Goal: Communication & Community: Answer question/provide support

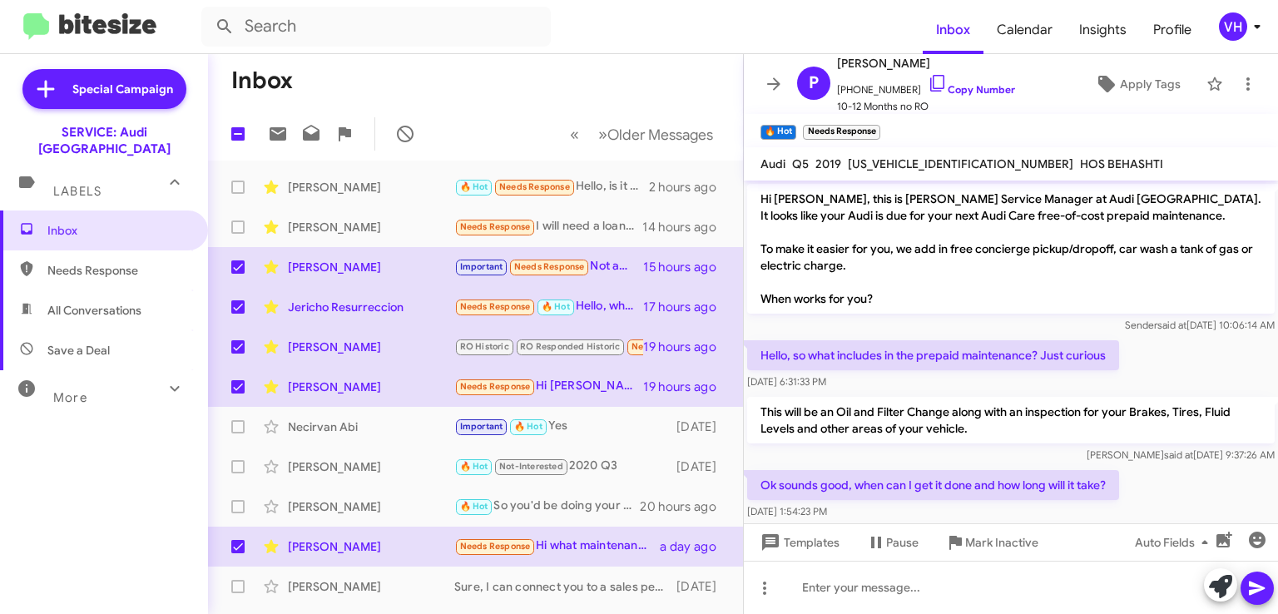
scroll to position [431, 0]
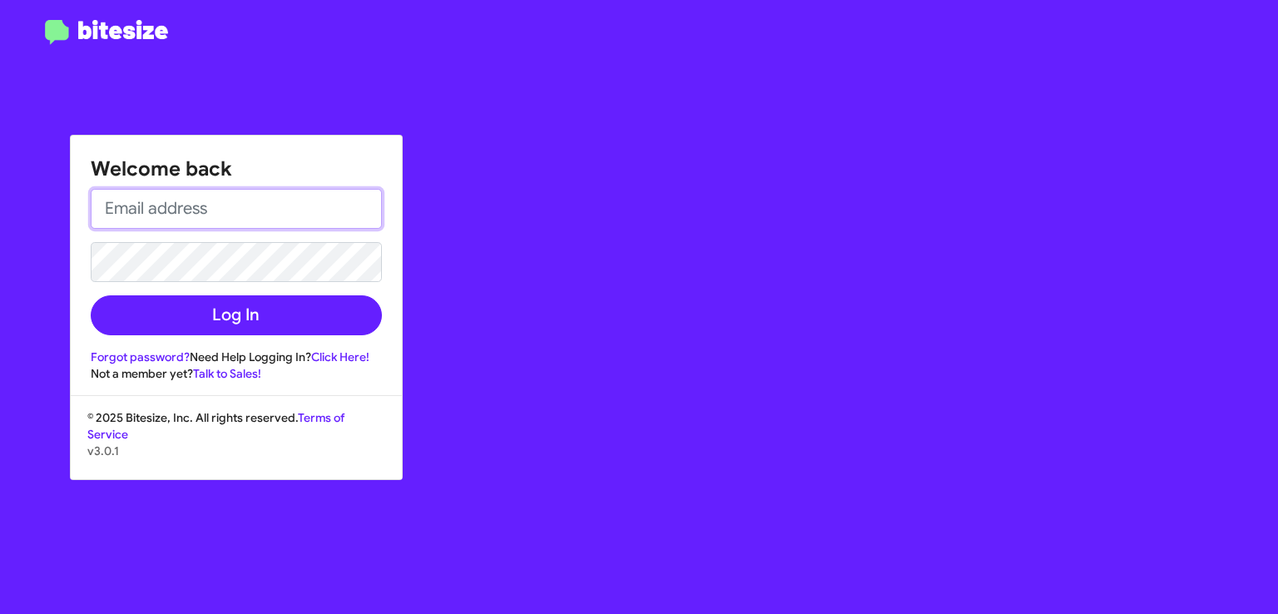
type input "veda.houngviengkham@swickard.com"
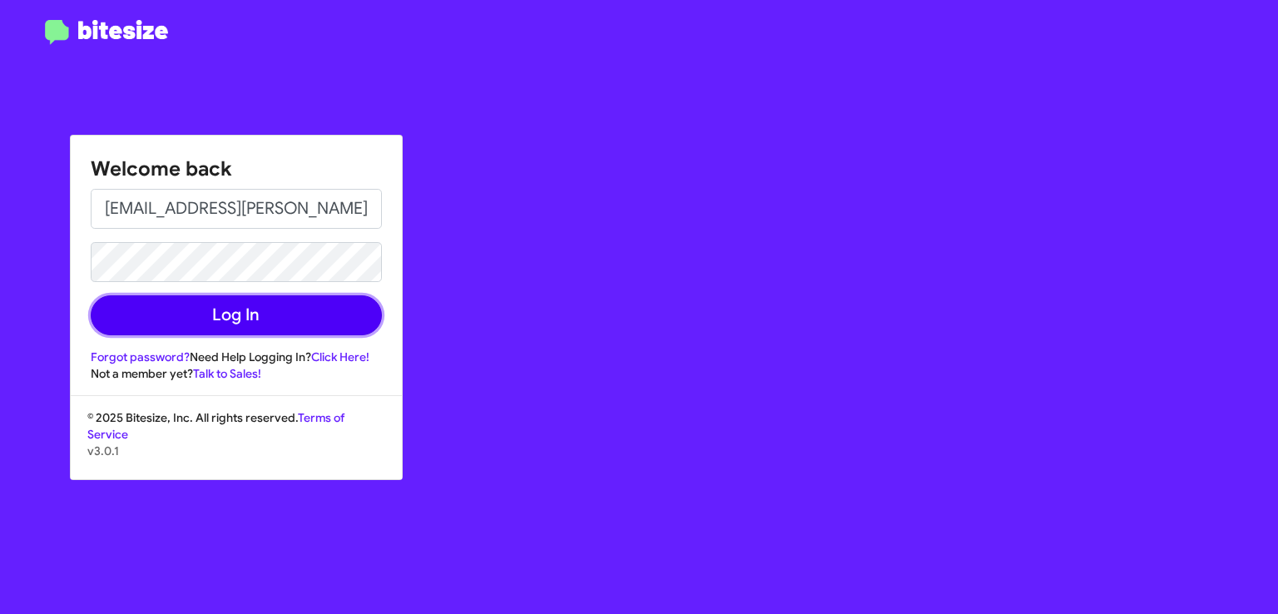
click at [241, 319] on button "Log In" at bounding box center [236, 315] width 291 height 40
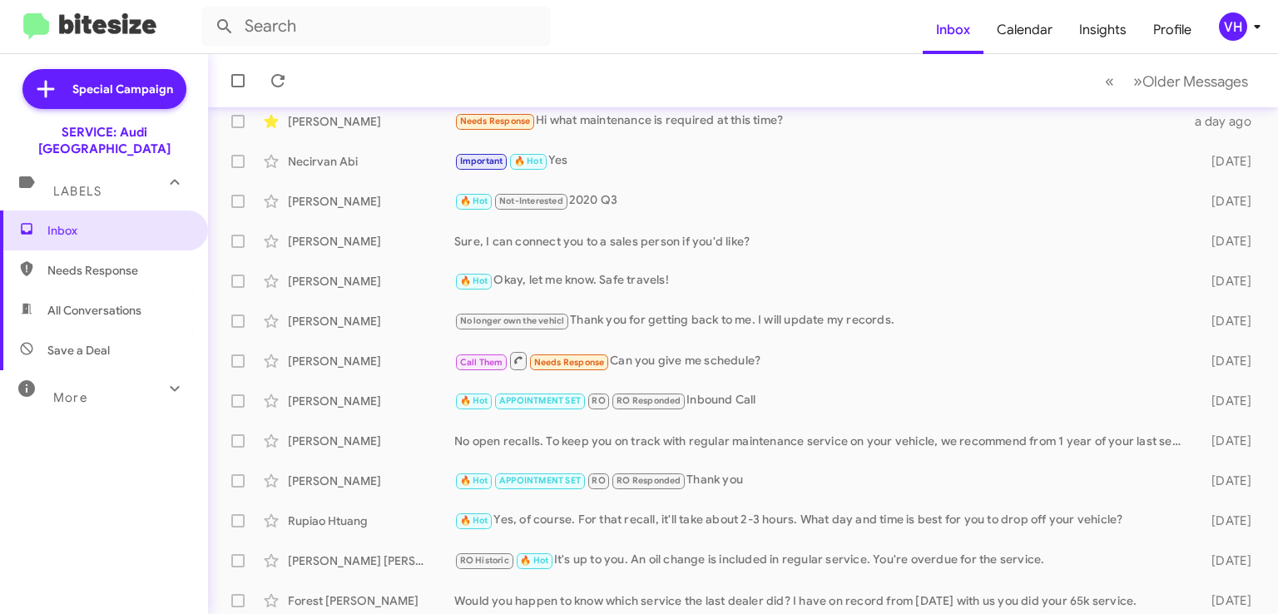
scroll to position [352, 0]
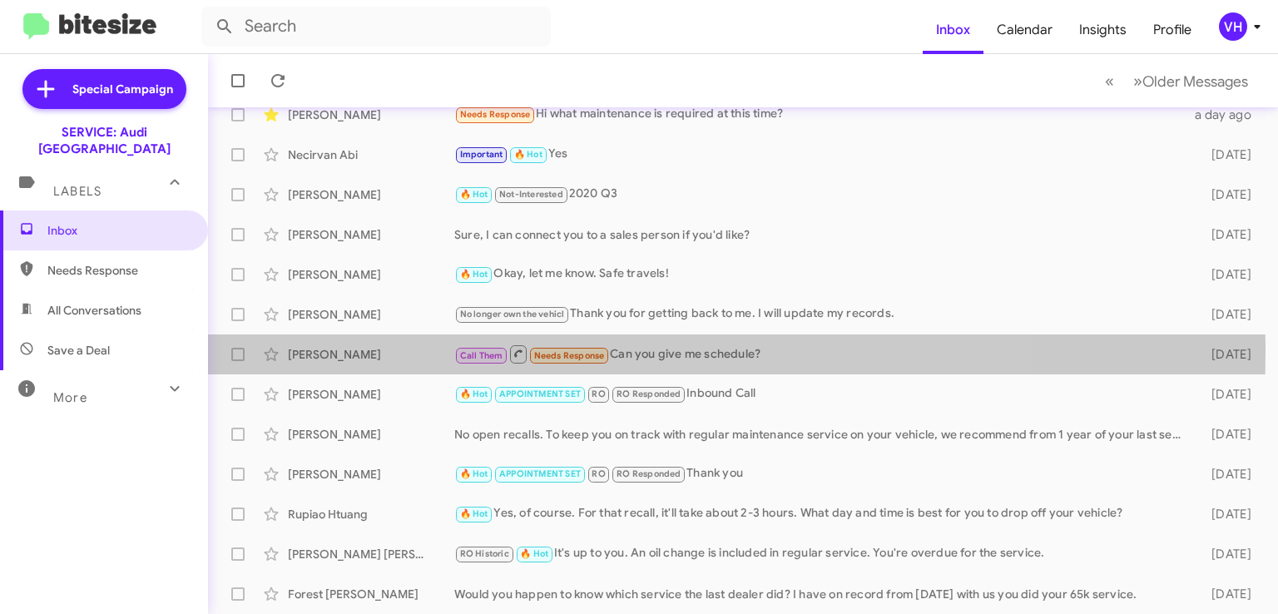
click at [409, 352] on div "[PERSON_NAME]" at bounding box center [371, 354] width 166 height 17
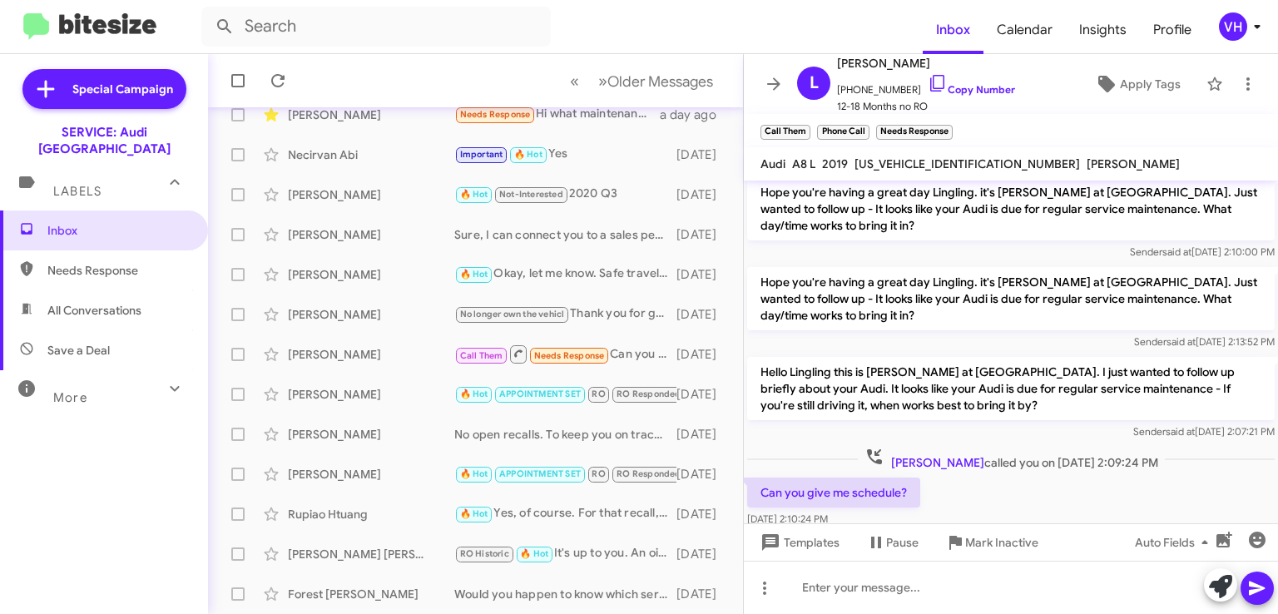
scroll to position [556, 0]
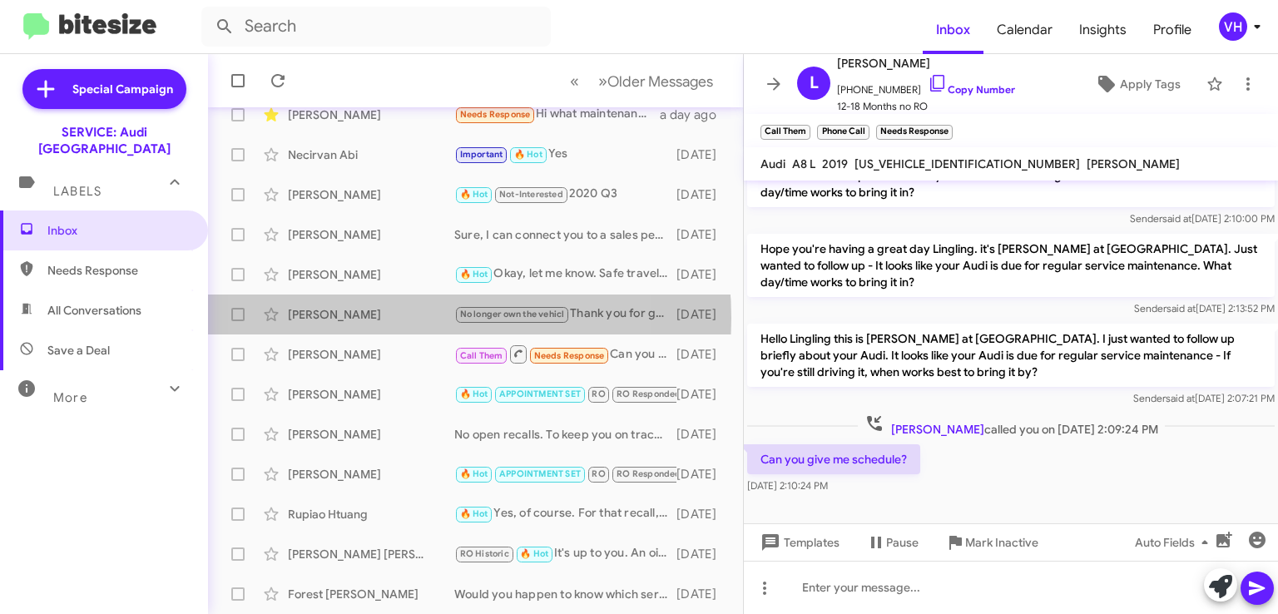
click at [374, 318] on div "[PERSON_NAME]" at bounding box center [371, 314] width 166 height 17
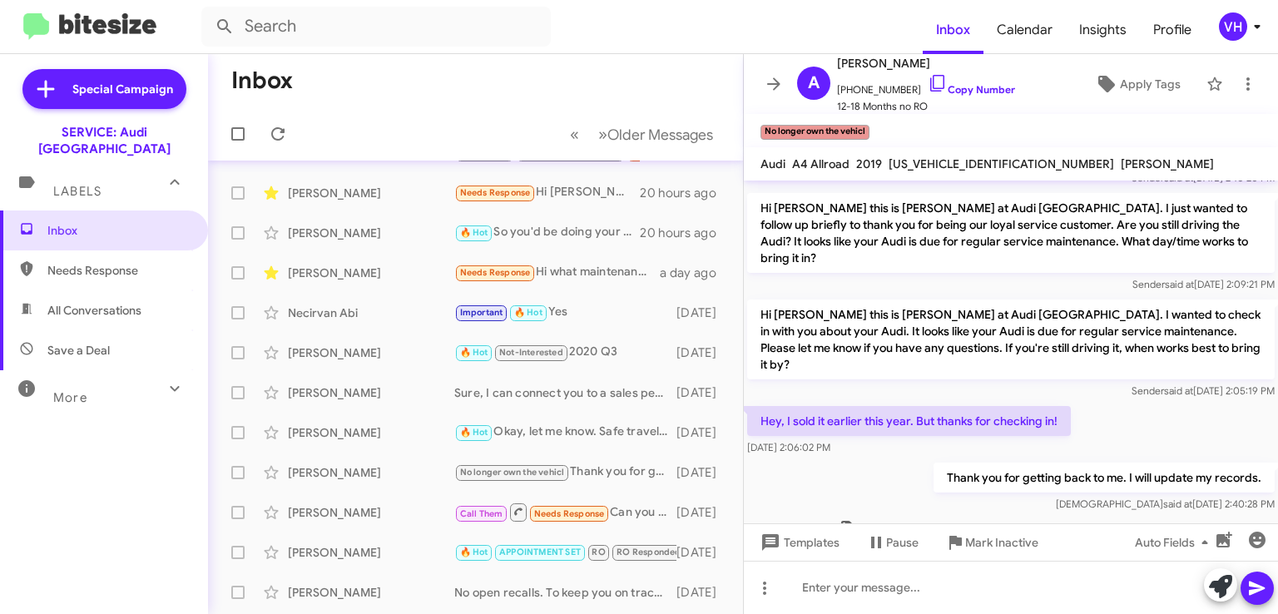
scroll to position [19, 0]
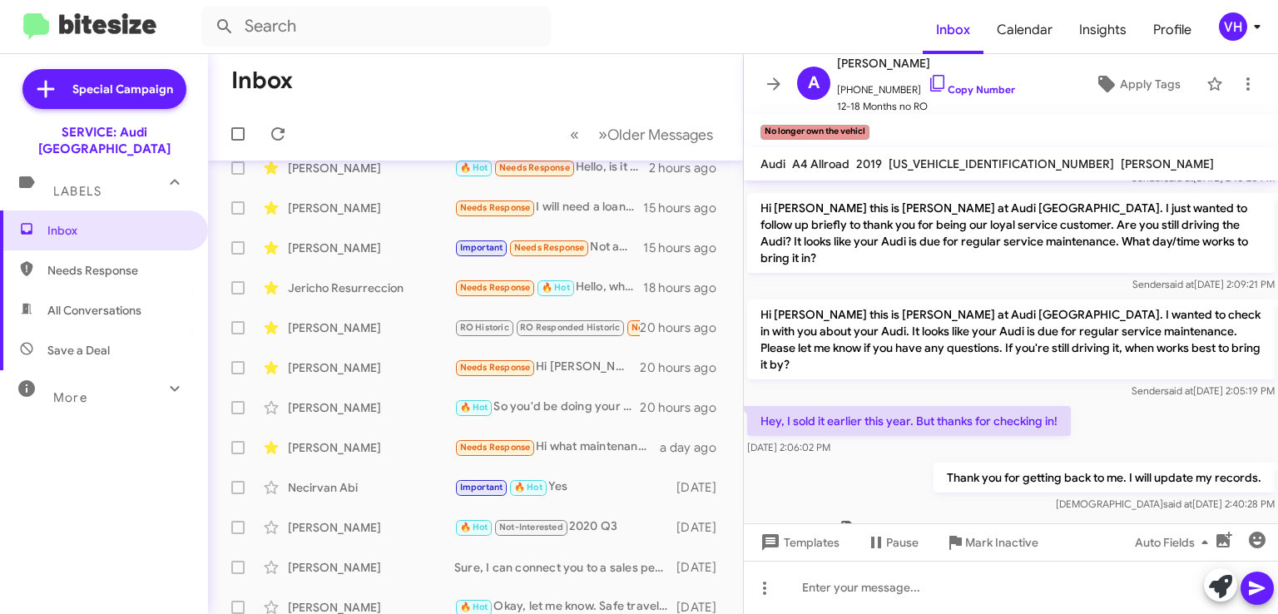
click at [366, 471] on div "Necirvan Abi Important 🔥 Hot Yes 2 days ago" at bounding box center [475, 487] width 508 height 33
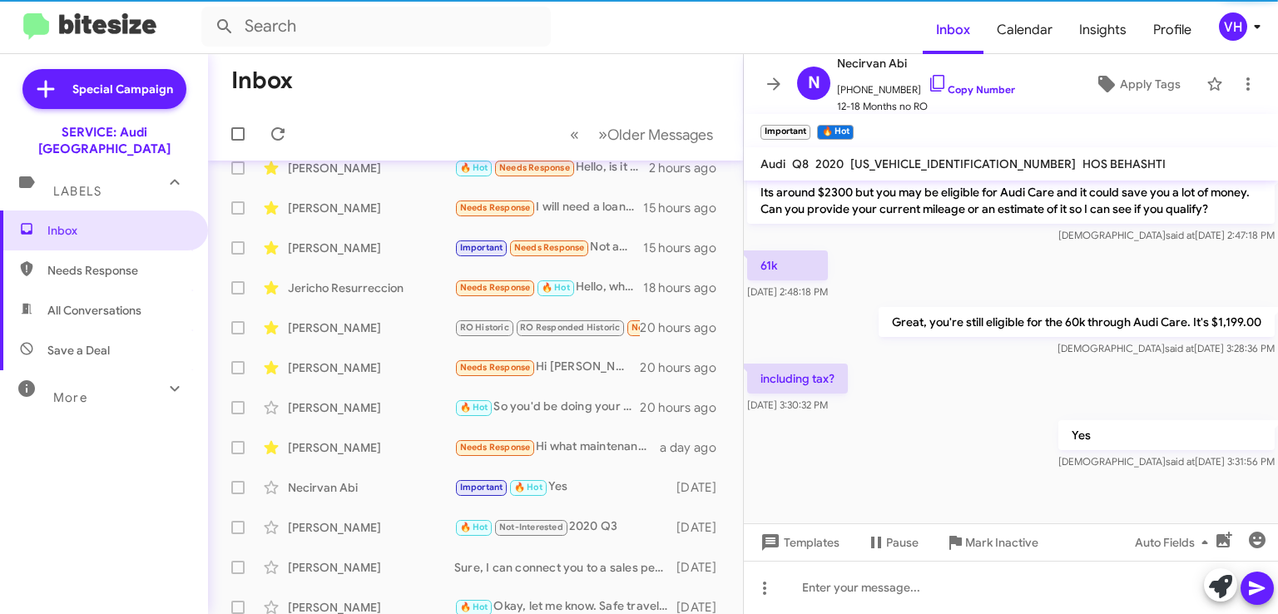
click at [366, 451] on div "[PERSON_NAME]" at bounding box center [371, 447] width 166 height 17
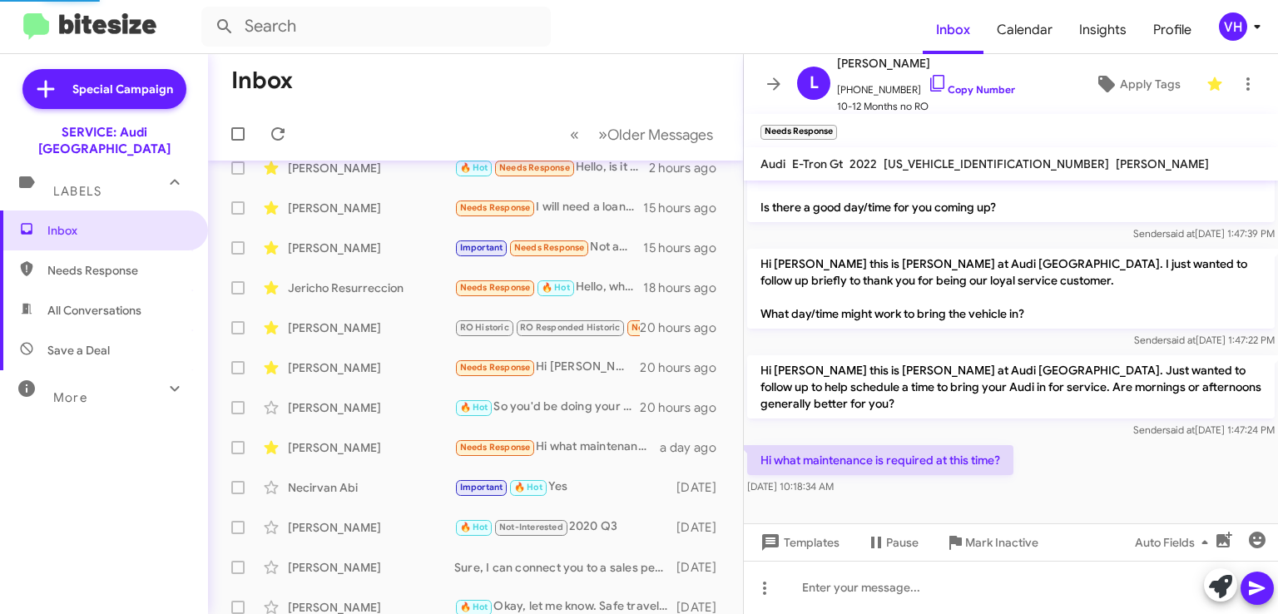
scroll to position [238, 0]
click at [919, 160] on span "WAUEJBFW8N7004593" at bounding box center [997, 163] width 226 height 15
copy span "WAUEJBFW8N7004593"
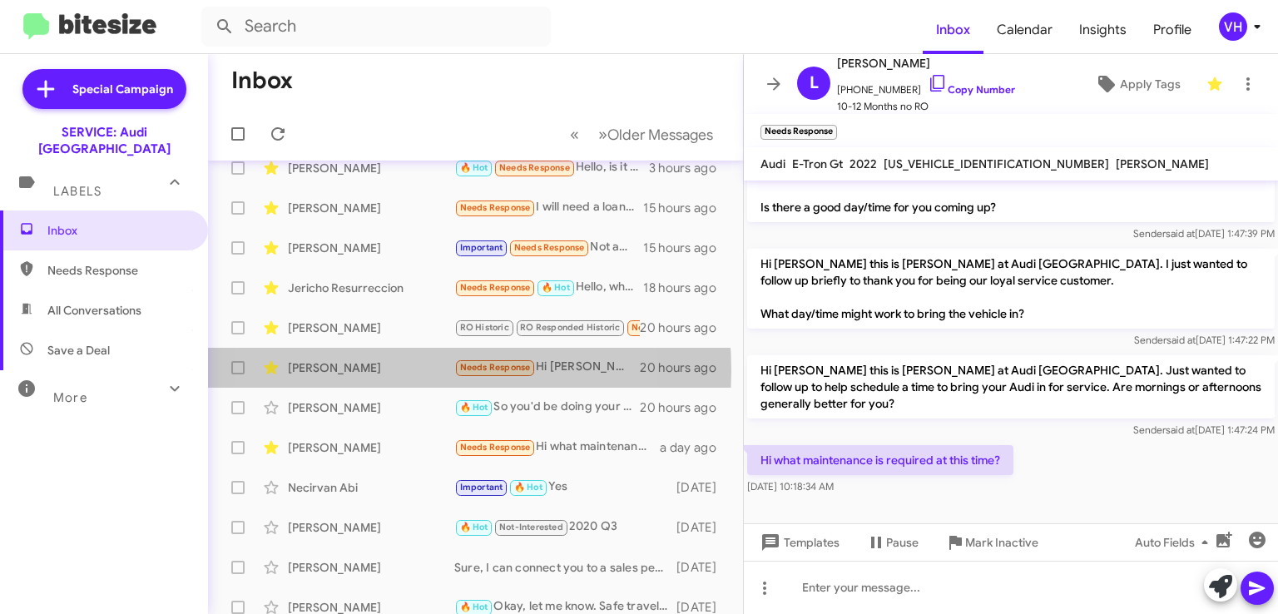
click at [377, 370] on div "[PERSON_NAME]" at bounding box center [371, 368] width 166 height 17
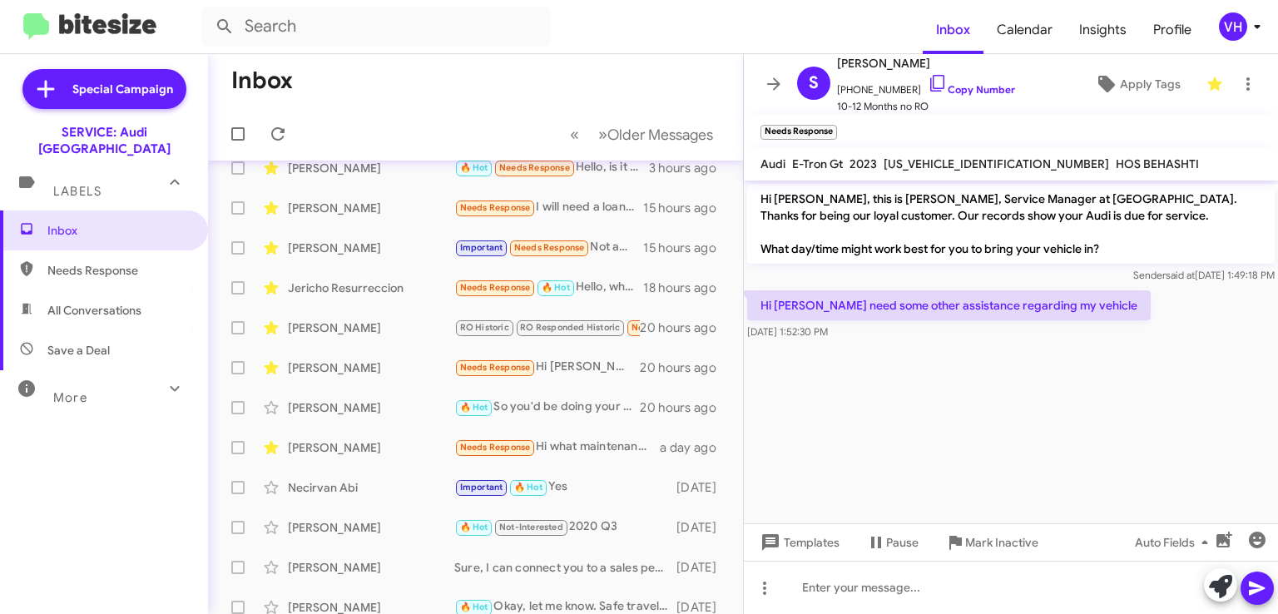
click at [370, 330] on div "[PERSON_NAME]" at bounding box center [371, 328] width 166 height 17
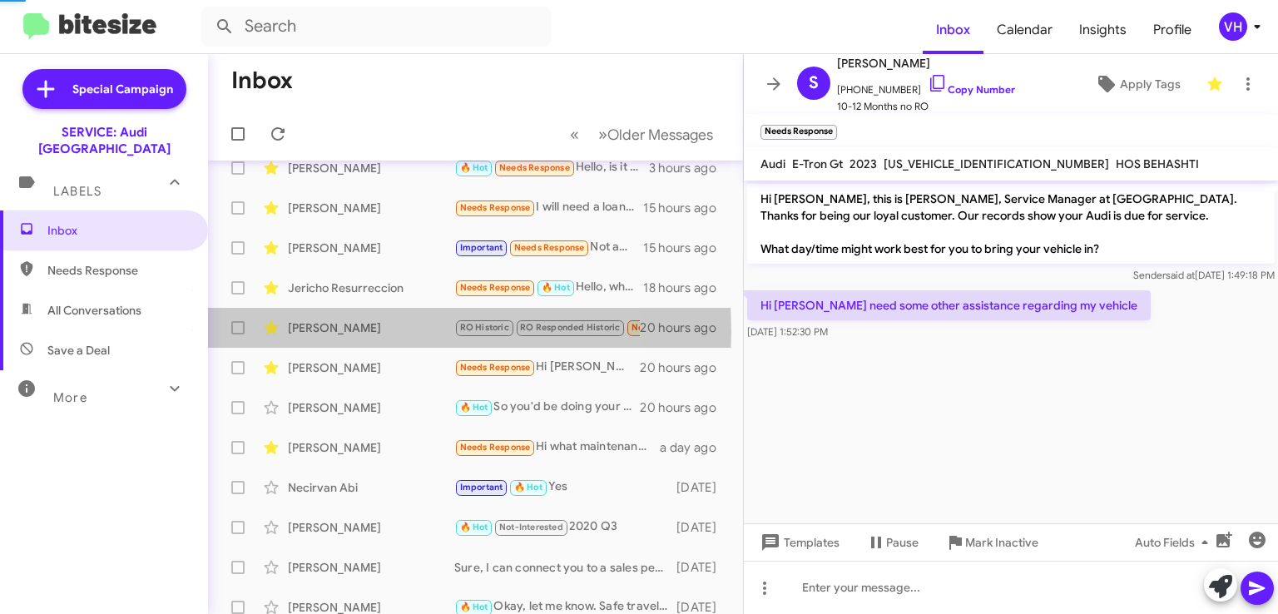
scroll to position [939, 0]
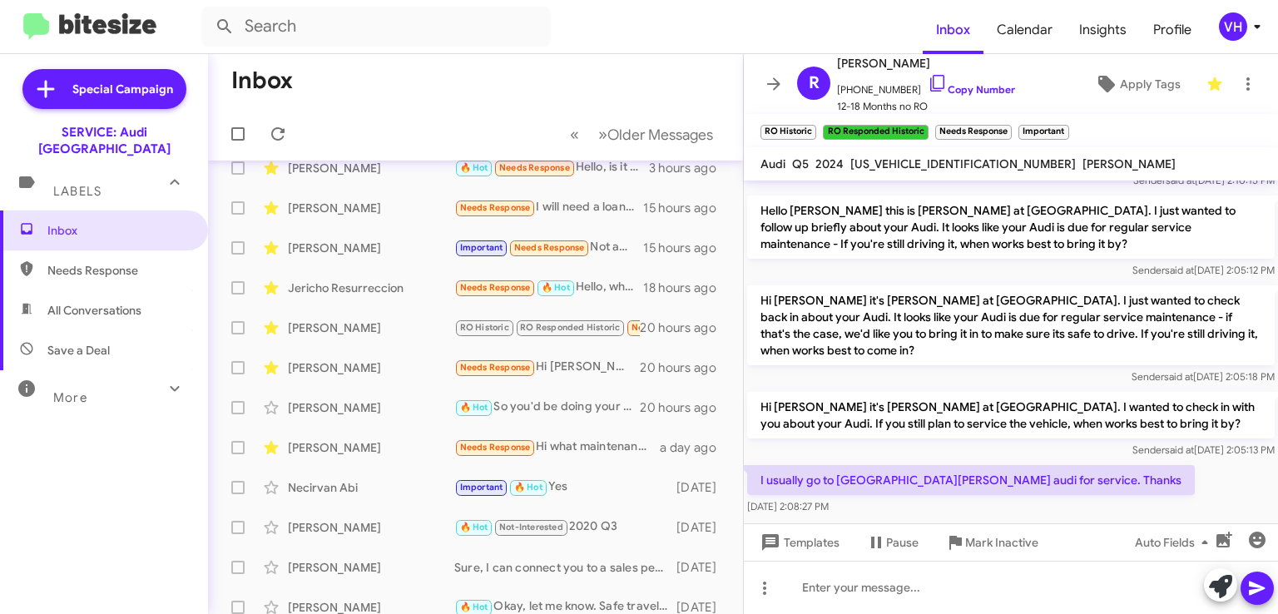
click at [982, 498] on div "Sep 17, 2025, 2:08:27 PM" at bounding box center [971, 506] width 448 height 17
click at [786, 547] on span "Templates" at bounding box center [798, 543] width 82 height 30
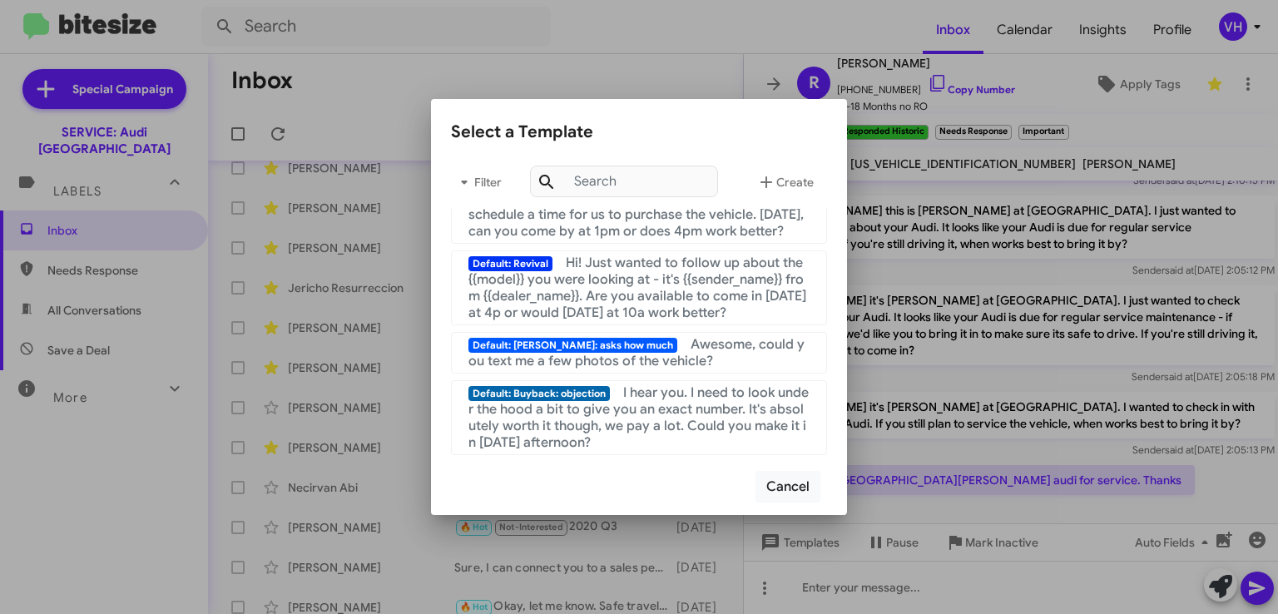
scroll to position [0, 0]
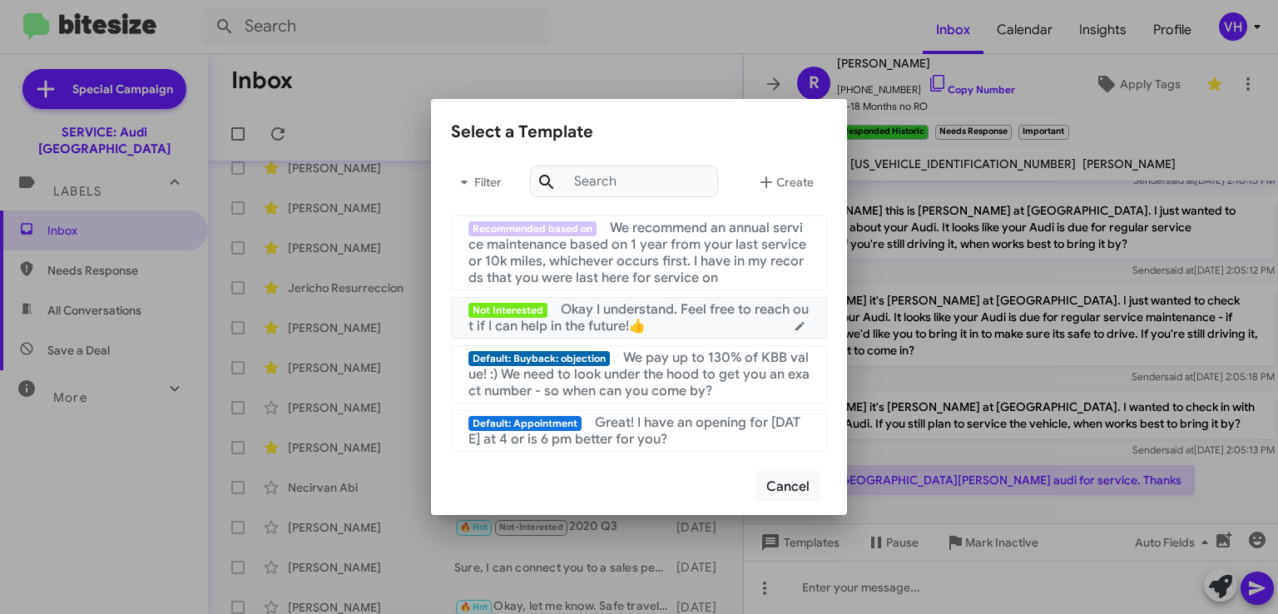
click at [771, 311] on span "Okay I understand. Feel free to reach out if I can help in the future!👍" at bounding box center [639, 317] width 340 height 33
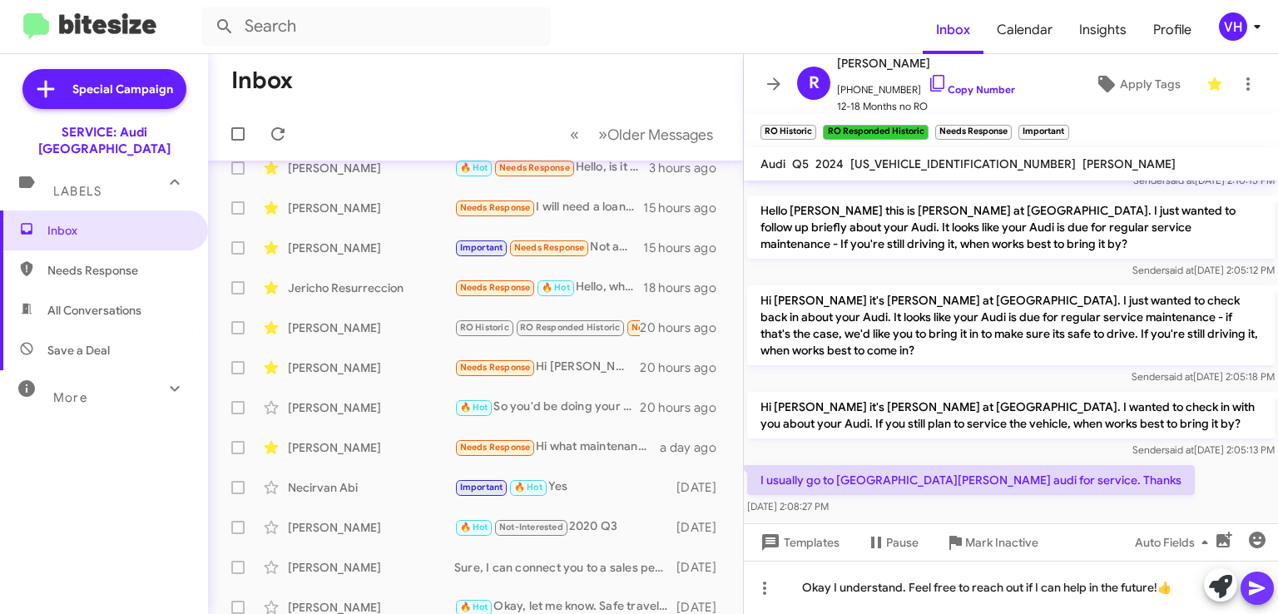
click at [1258, 588] on icon at bounding box center [1257, 588] width 20 height 20
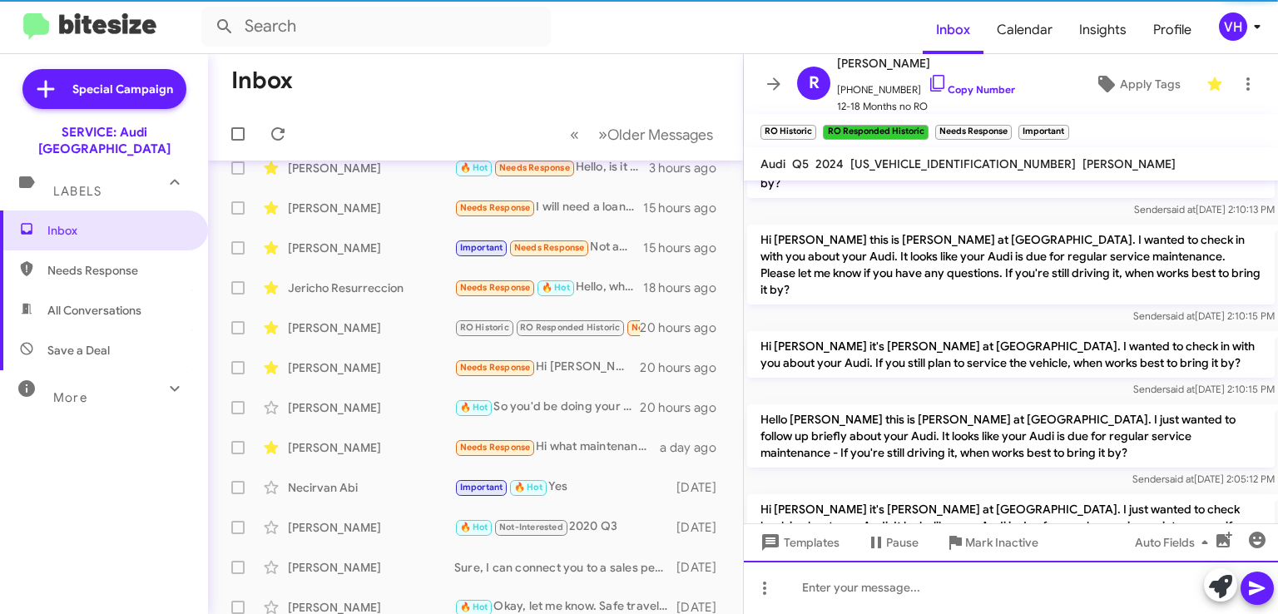
scroll to position [999, 0]
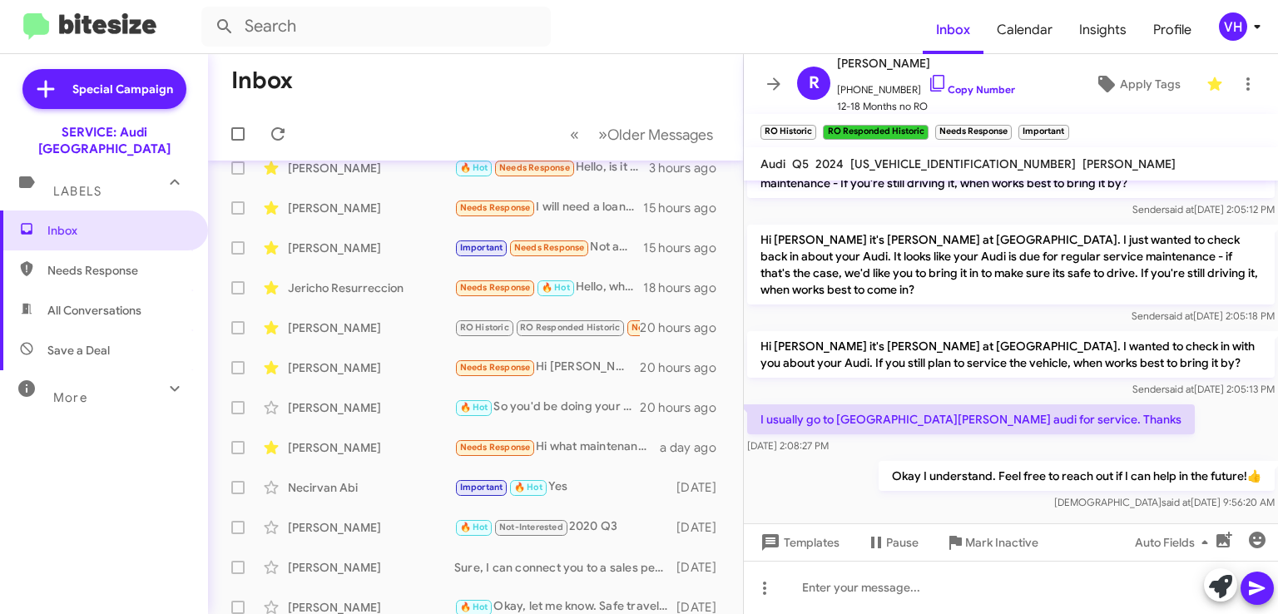
click at [1069, 121] on span "×" at bounding box center [1065, 124] width 10 height 20
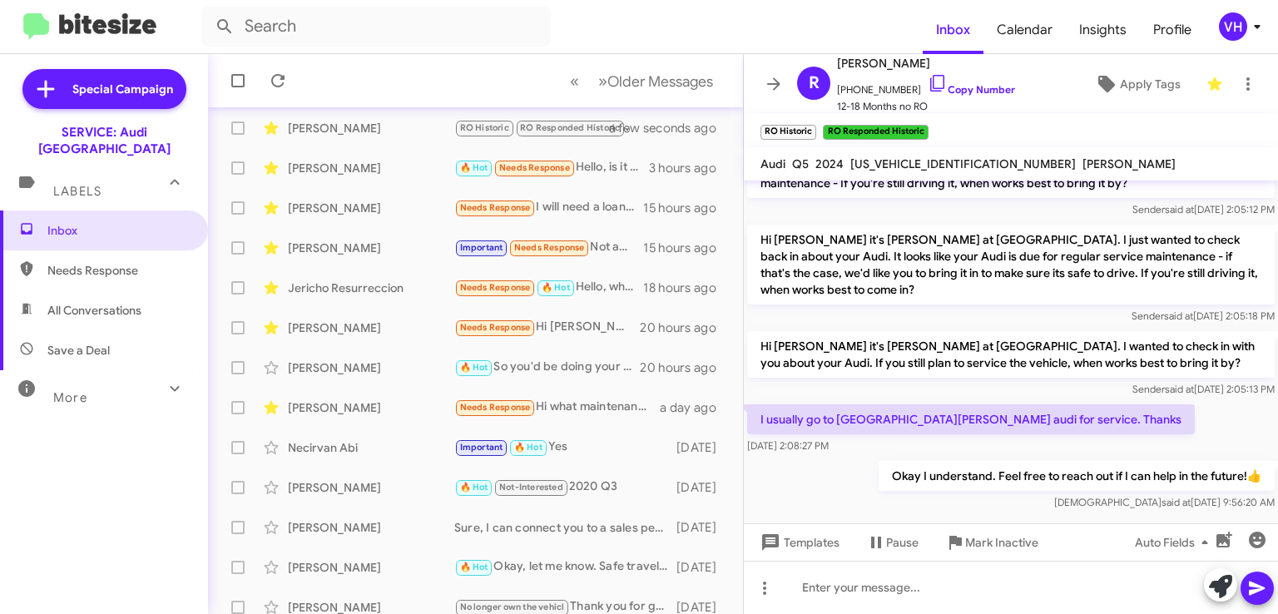
click at [815, 122] on span "×" at bounding box center [812, 124] width 10 height 20
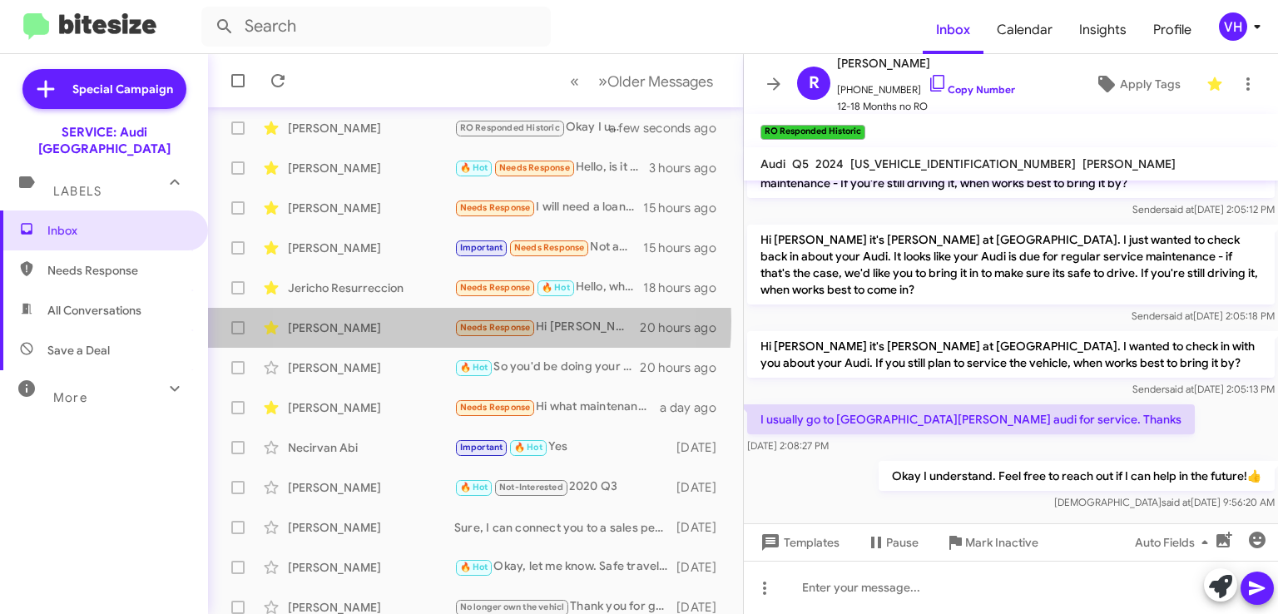
click at [396, 321] on div "[PERSON_NAME]" at bounding box center [371, 328] width 166 height 17
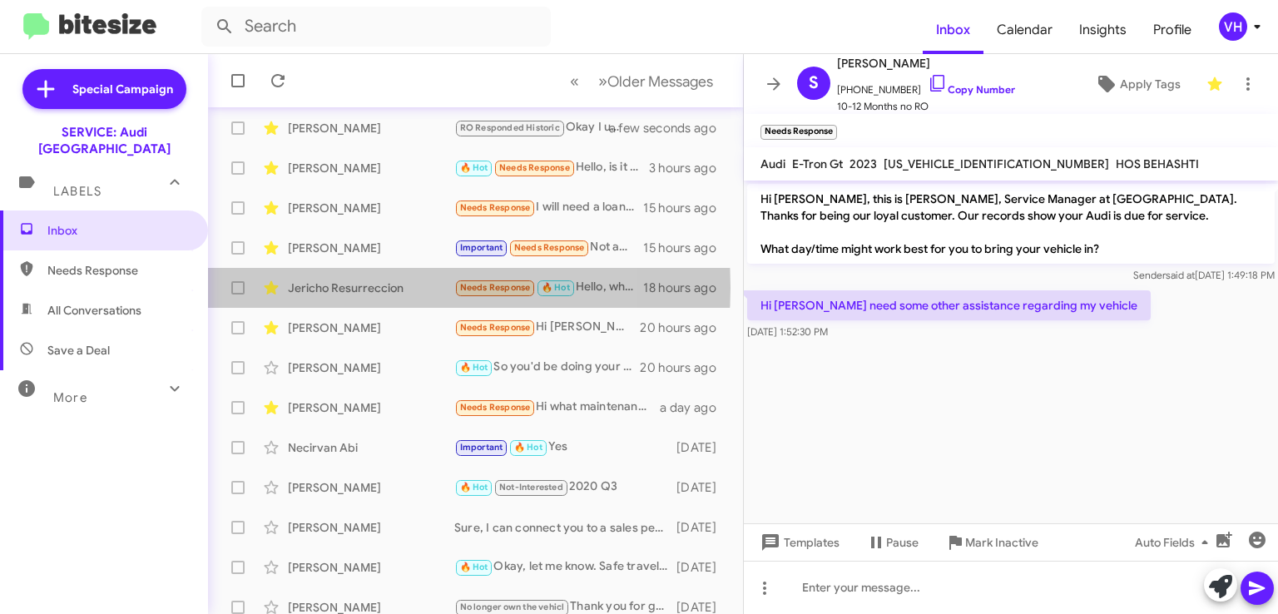
click at [366, 286] on div "Jericho Resurreccion" at bounding box center [371, 288] width 166 height 17
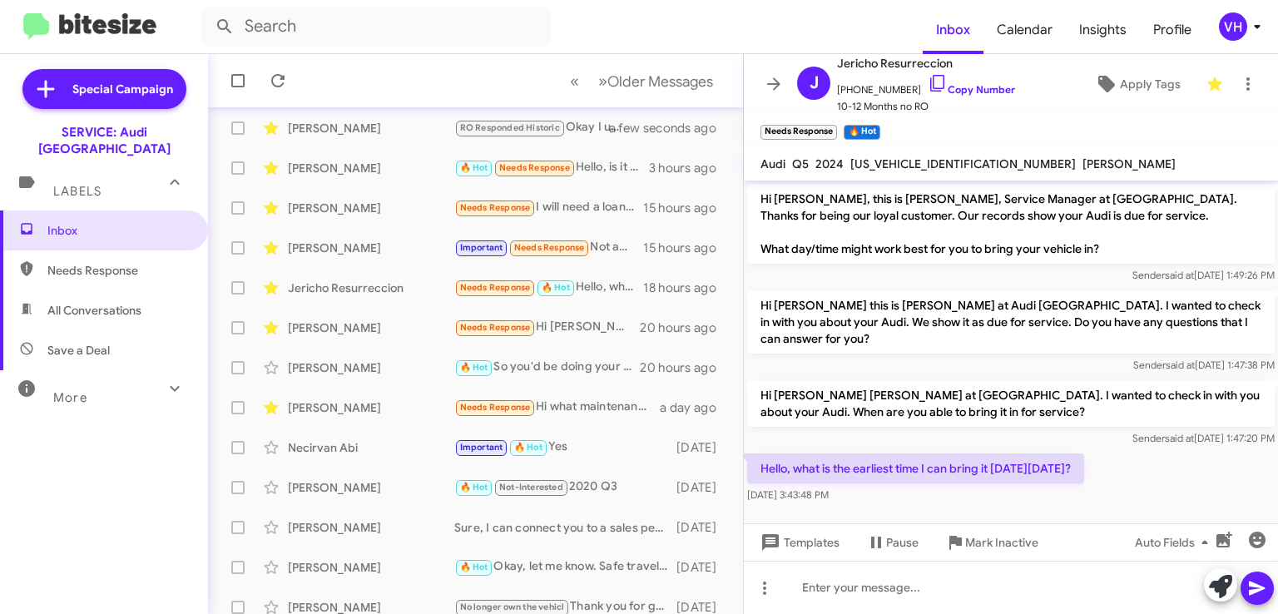
click at [929, 165] on span "WA1F2AFY6R2065714" at bounding box center [964, 163] width 226 height 15
copy span "WA1F2AFY6R2065714"
click at [890, 224] on p "Hi Jericho, this is Steven Bainbridge, Service Manager at Audi Oakland. Thanks …" at bounding box center [1011, 224] width 528 height 80
click at [909, 158] on span "WA1F2AFY6R2065714" at bounding box center [964, 163] width 226 height 15
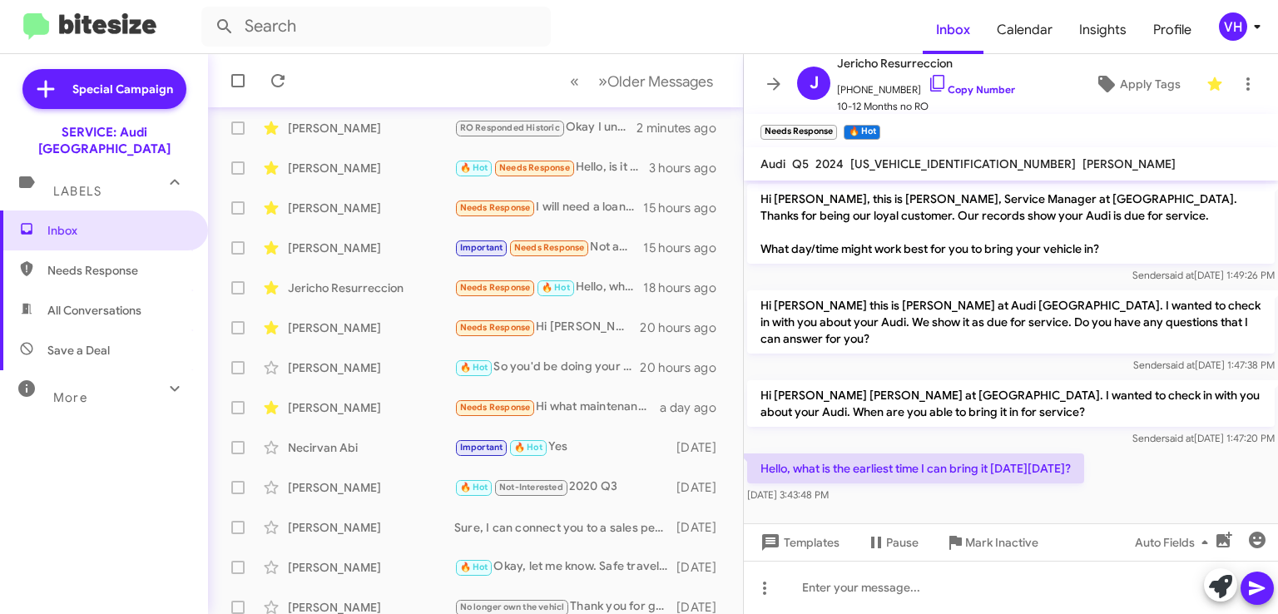
click at [909, 158] on span "WA1F2AFY6R2065714" at bounding box center [964, 163] width 226 height 15
copy span "WA1F2AFY6R2065714"
click at [938, 148] on mat-toolbar "Audi Q5 2024 WA1F2AFY6R2065714 ZHI HUANG" at bounding box center [1011, 163] width 534 height 33
click at [935, 158] on span "WA1F2AFY6R2065714" at bounding box center [964, 163] width 226 height 15
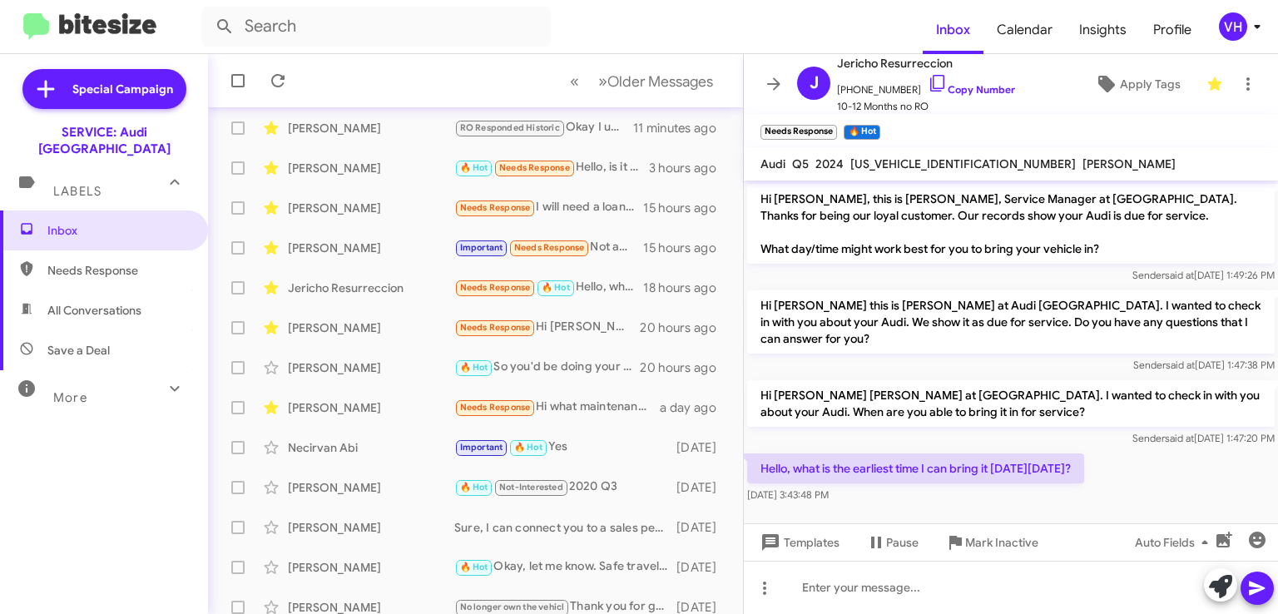
copy span "WA1F2AFY6R2065714"
click at [1219, 430] on div "Sender said at Sep 17, 2025, 1:47:20 PM" at bounding box center [1011, 438] width 528 height 17
click at [1262, 394] on p "Hi Jericho Steven Bainbridge at Audi Oakland. I wanted to check in with you abo…" at bounding box center [1011, 403] width 528 height 47
click at [935, 162] on span "WA1F2AFY6R2065714" at bounding box center [964, 163] width 226 height 15
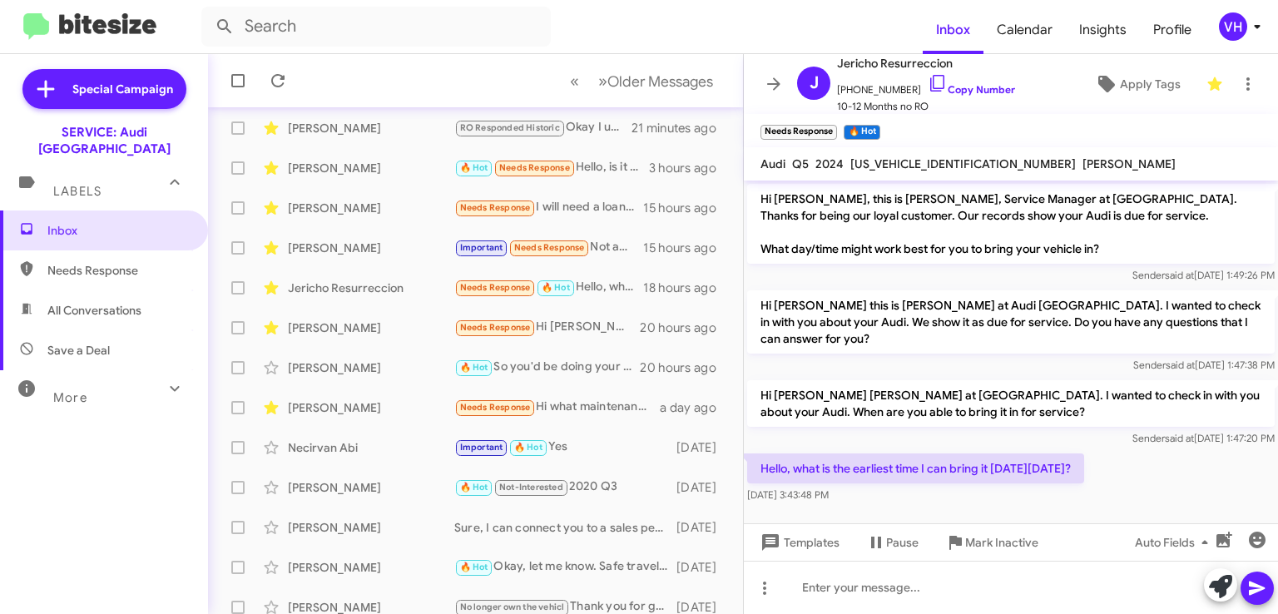
copy span "WA1F2AFY6R2065714"
click at [1145, 462] on div "Hello, what is the earliest time I can bring it on Monday 9/22? Sep 17, 2025, 3…" at bounding box center [1011, 478] width 534 height 57
click at [1186, 386] on p "Hi Jericho Steven Bainbridge at Audi Oakland. I wanted to check in with you abo…" at bounding box center [1011, 403] width 528 height 47
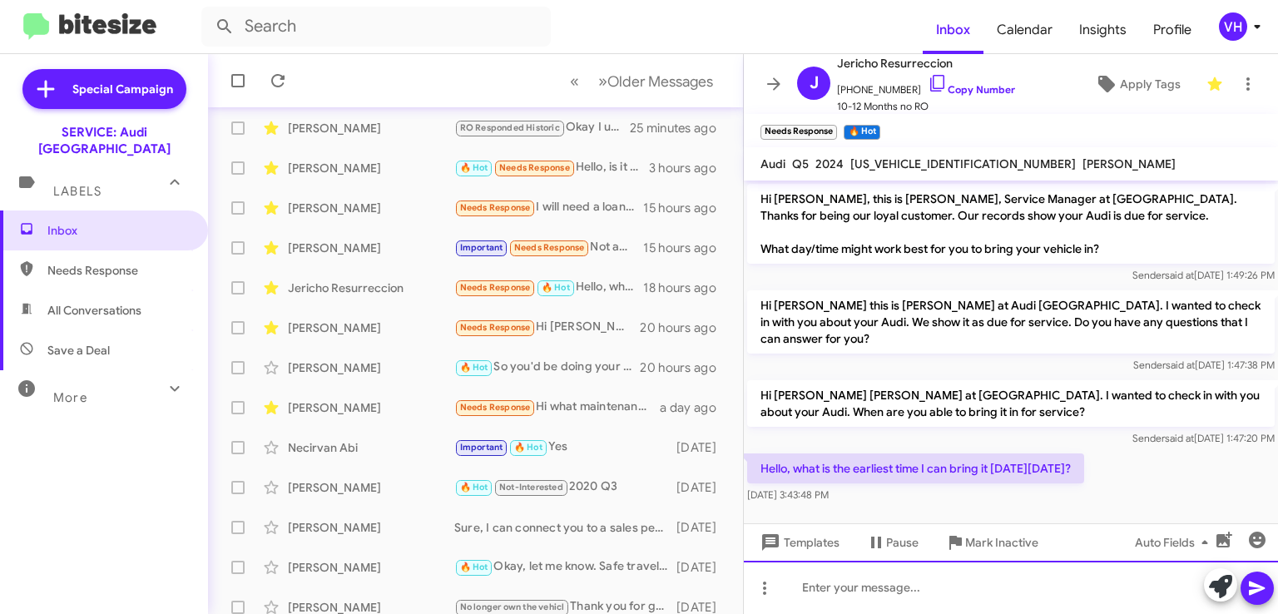
click at [937, 591] on div at bounding box center [1011, 587] width 534 height 53
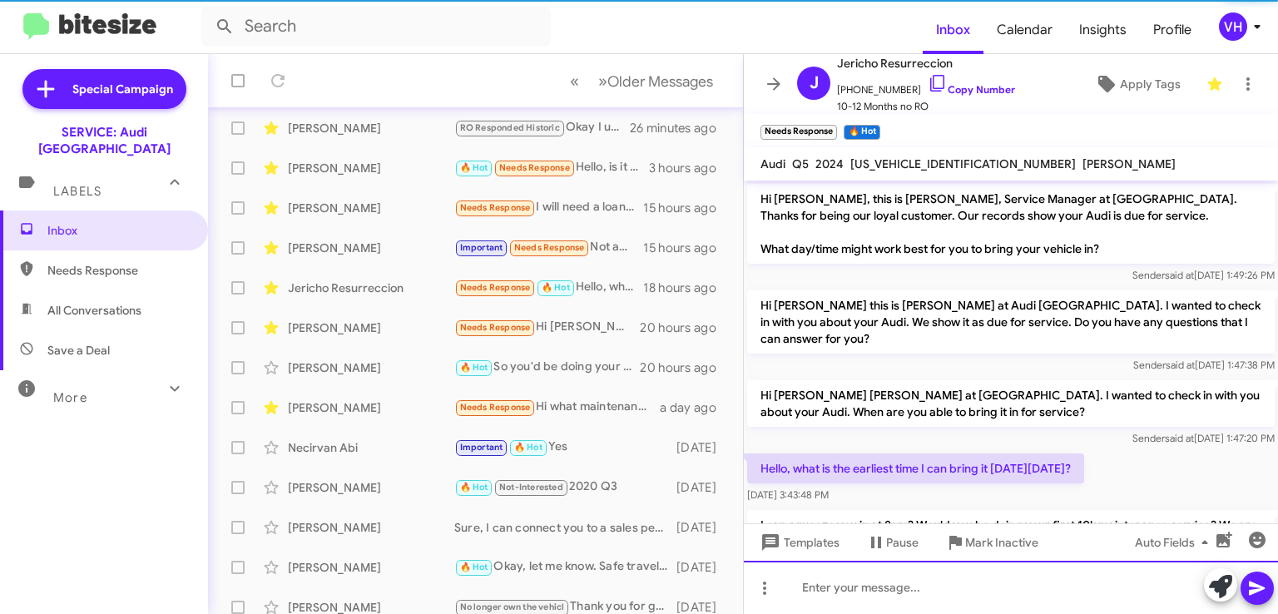
scroll to position [77, 0]
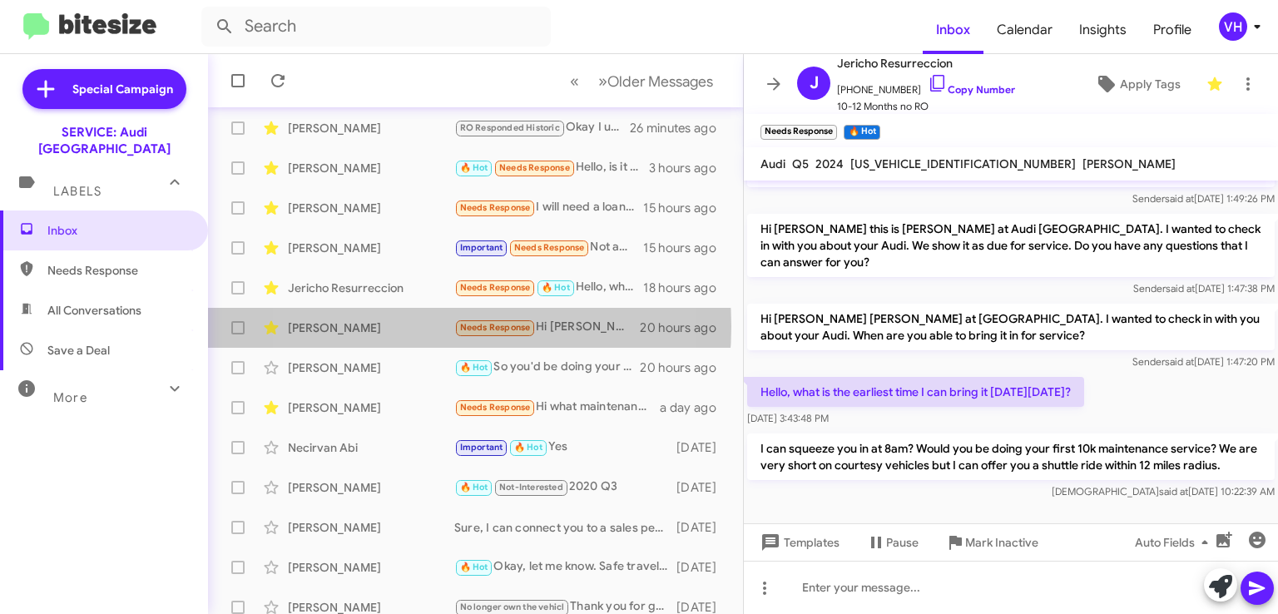
click at [396, 326] on div "[PERSON_NAME]" at bounding box center [371, 328] width 166 height 17
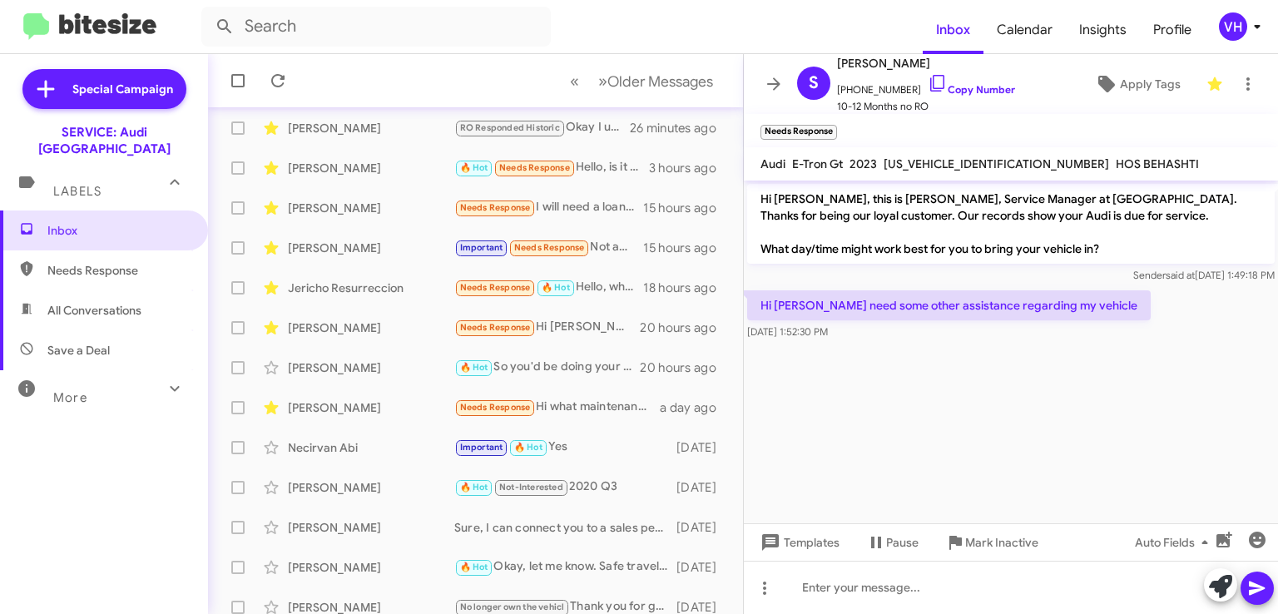
click at [386, 294] on div "Jericho Resurreccion" at bounding box center [371, 288] width 166 height 17
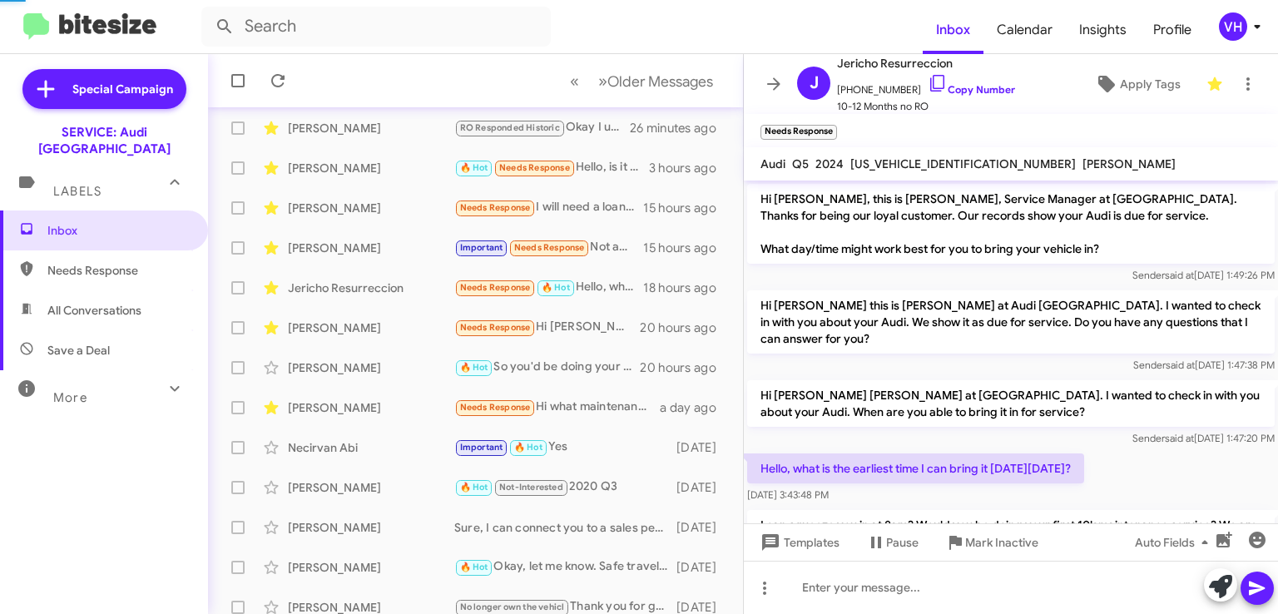
scroll to position [77, 0]
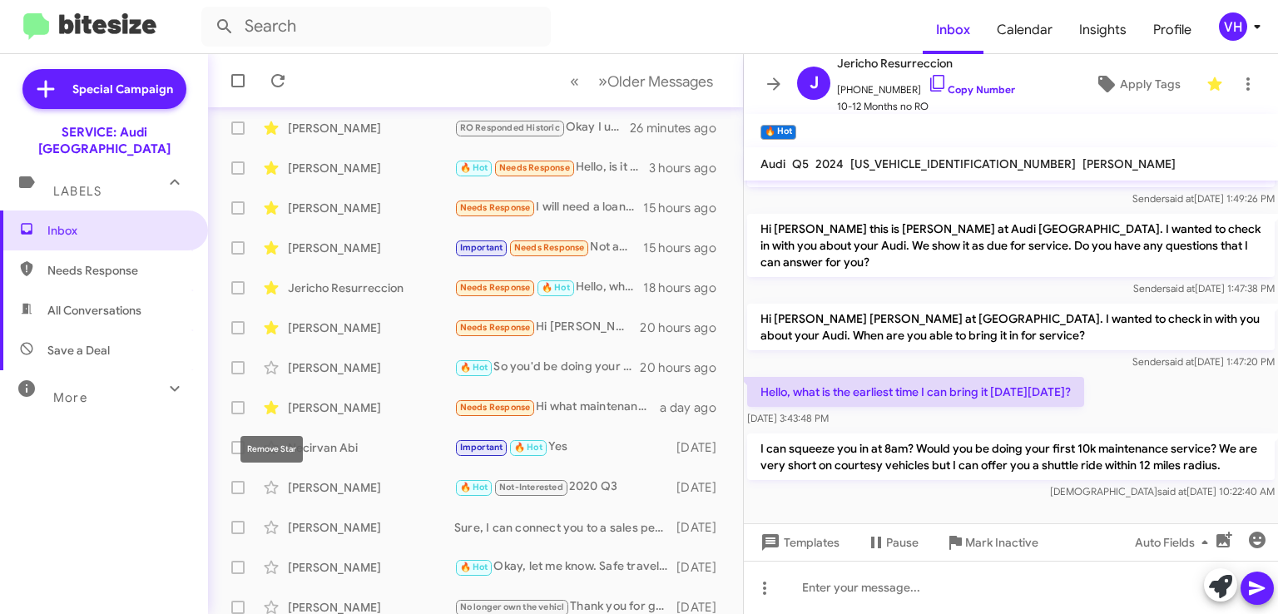
click at [272, 406] on icon at bounding box center [271, 407] width 14 height 13
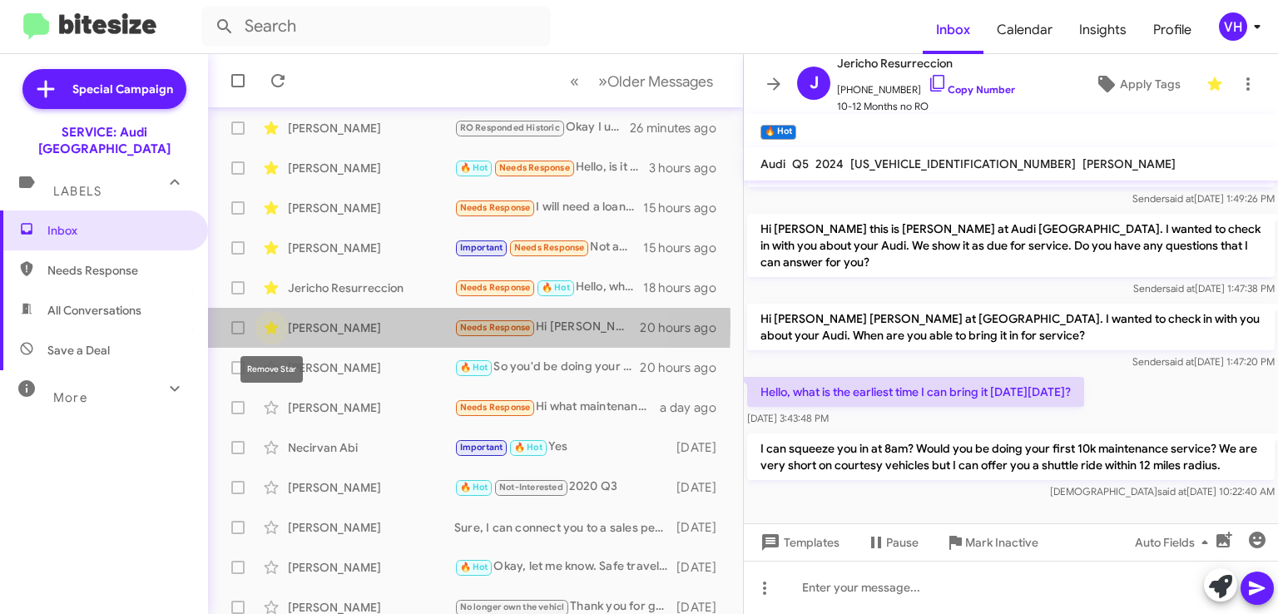
click at [276, 325] on icon at bounding box center [271, 327] width 14 height 13
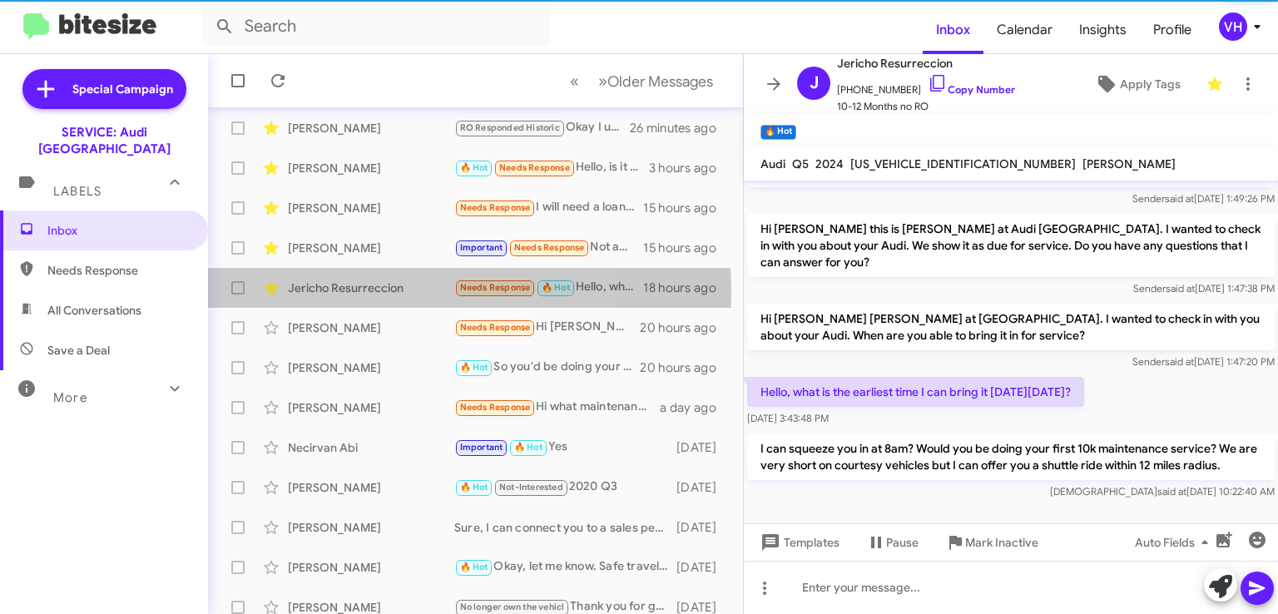
click at [357, 292] on div "Jericho Resurreccion" at bounding box center [371, 288] width 166 height 17
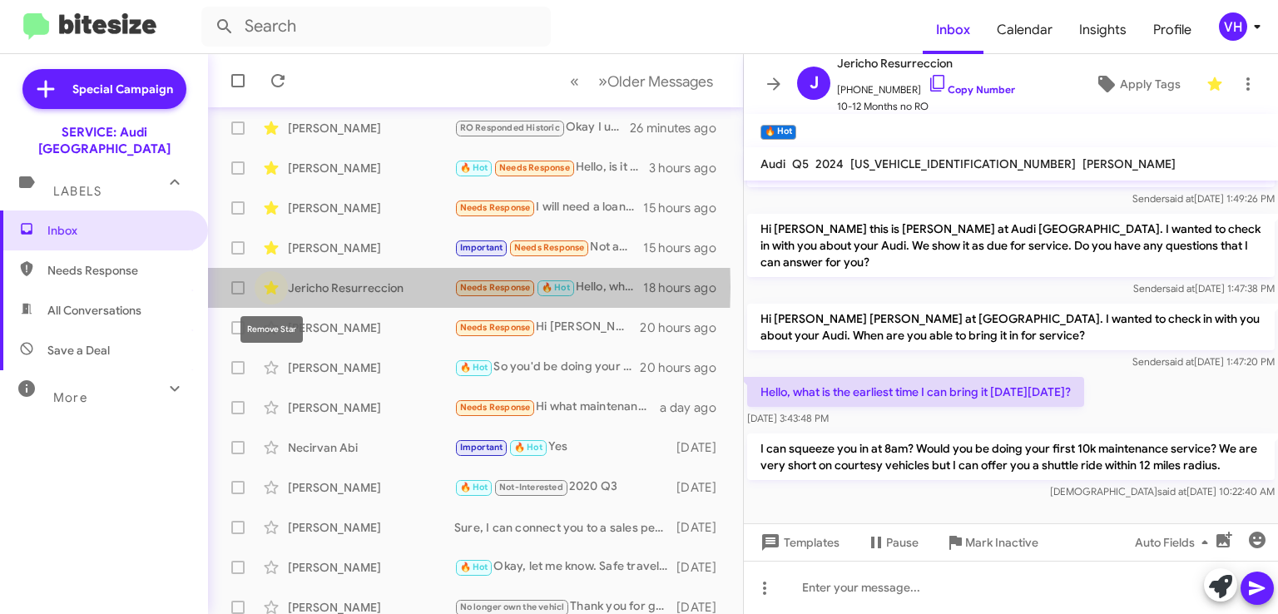
drag, startPoint x: 272, startPoint y: 287, endPoint x: 292, endPoint y: 269, distance: 27.1
click at [275, 284] on icon at bounding box center [271, 288] width 20 height 20
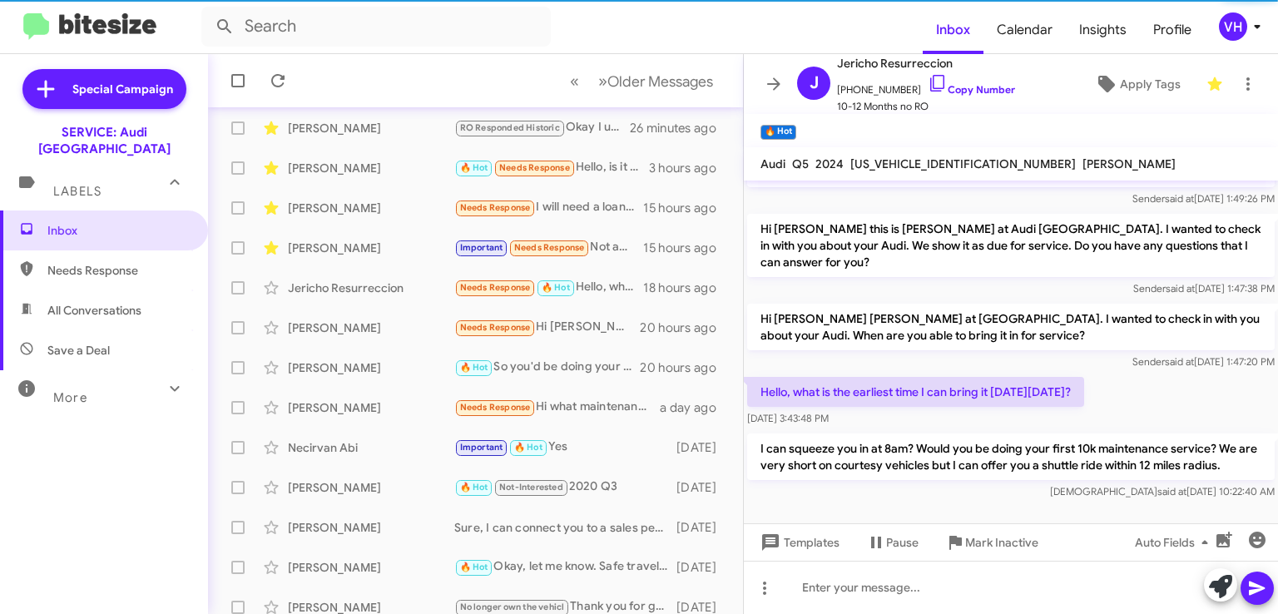
click at [335, 251] on div "[PERSON_NAME]" at bounding box center [371, 248] width 166 height 17
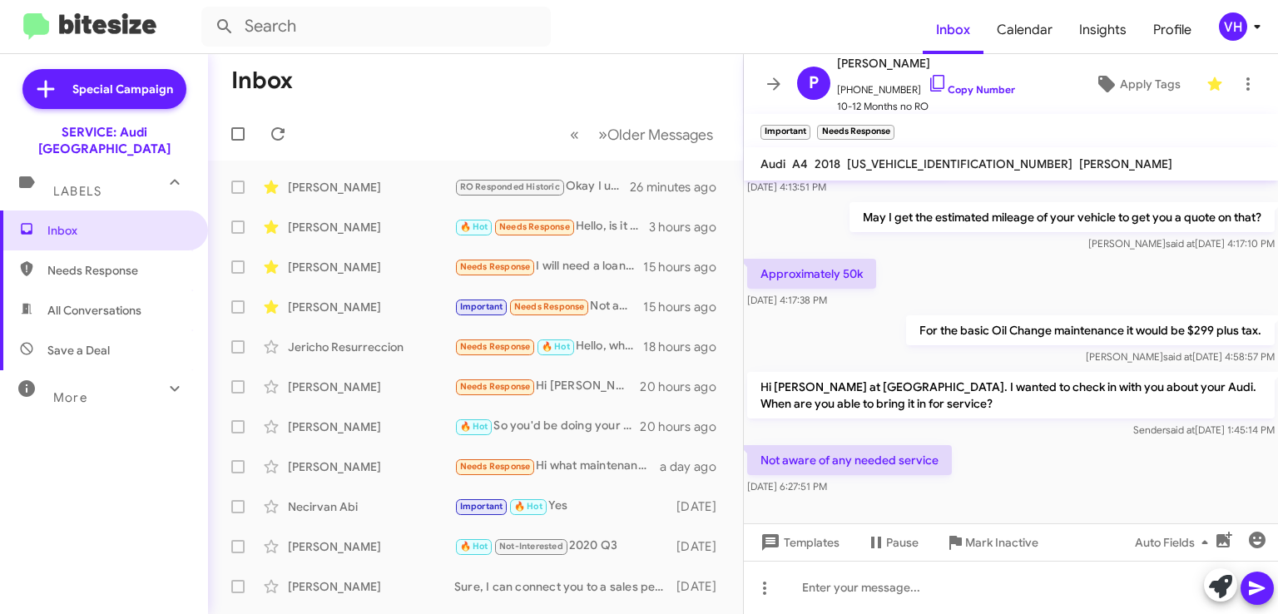
click at [349, 260] on div "[PERSON_NAME]" at bounding box center [371, 267] width 166 height 17
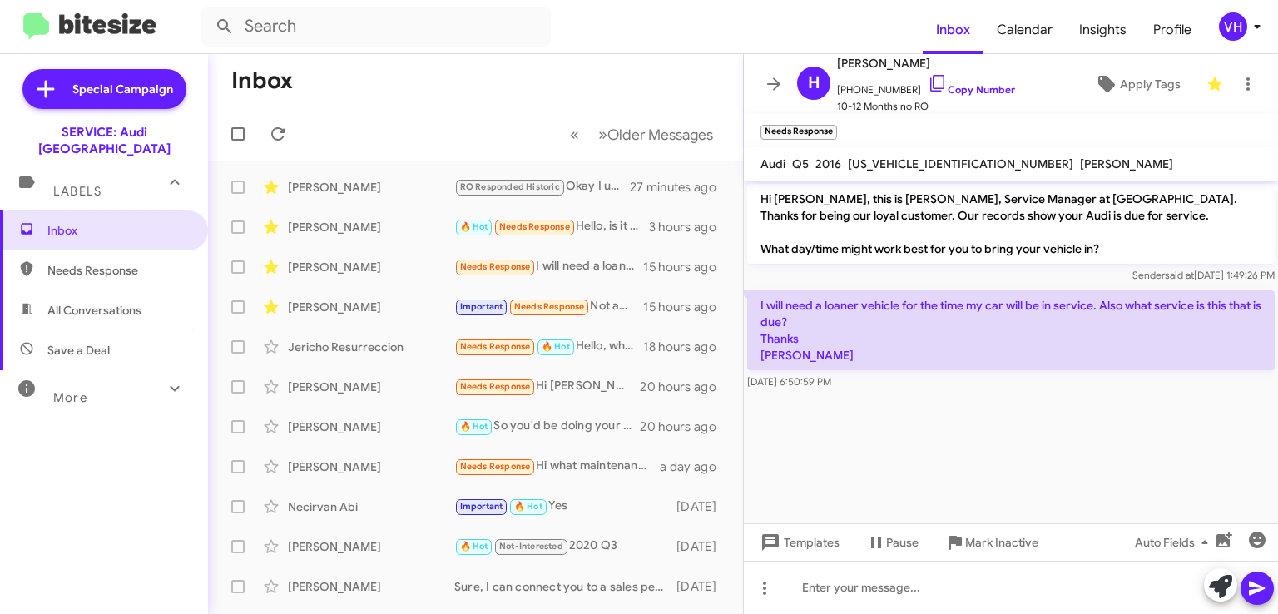
click at [932, 165] on span "WA1D7AFP7GA034328" at bounding box center [961, 163] width 226 height 15
copy span "WA1D7AFP7GA034328"
click at [887, 241] on p "Hi Halimah, this is Steven Bainbridge, Service Manager at Audi Oakland. Thanks …" at bounding box center [1011, 224] width 528 height 80
click at [912, 161] on span "WA1D7AFP7GA034328" at bounding box center [961, 163] width 226 height 15
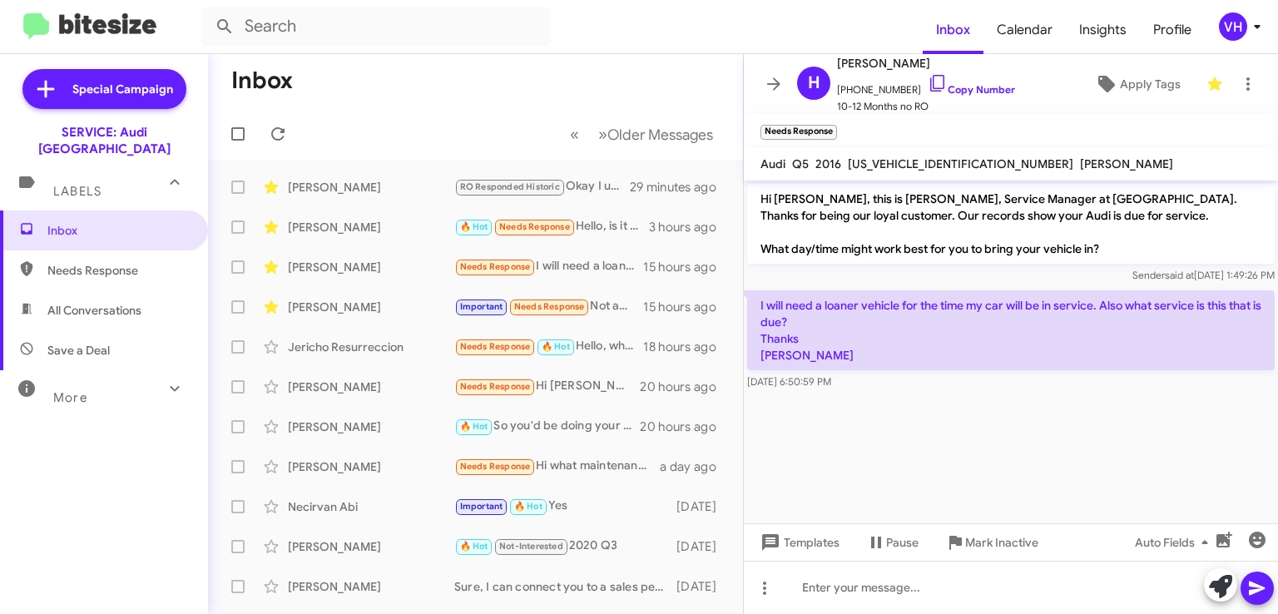
click at [912, 161] on span "WA1D7AFP7GA034328" at bounding box center [961, 163] width 226 height 15
copy span "WA1D7AFP7GA034328"
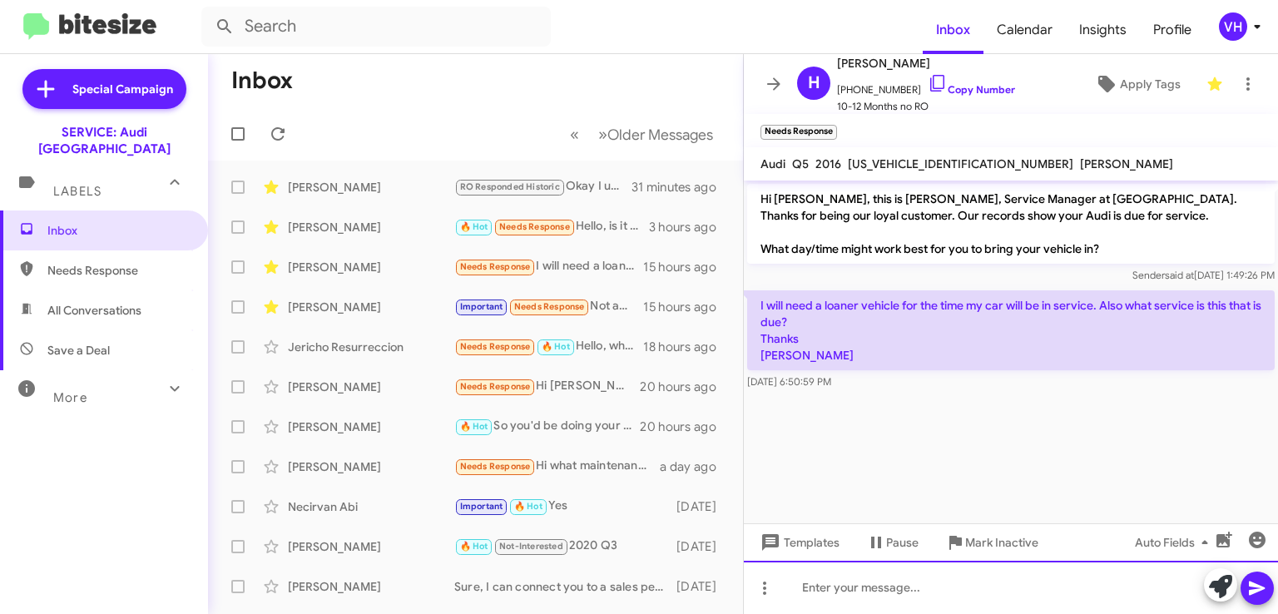
click at [879, 584] on div at bounding box center [1011, 587] width 534 height 53
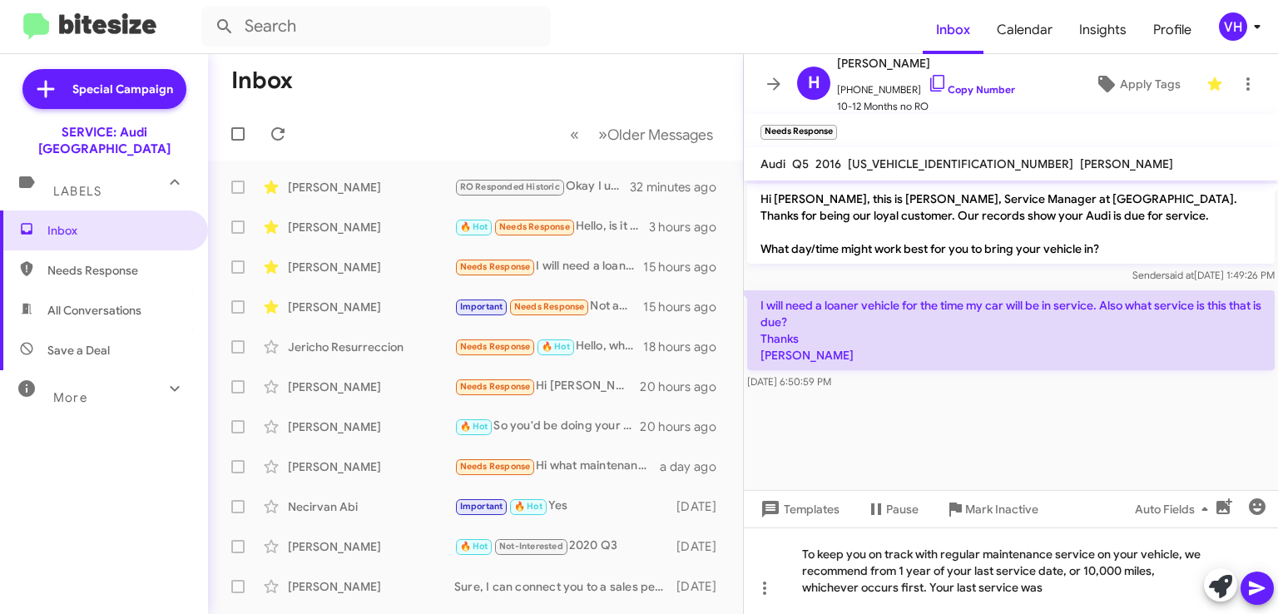
click at [416, 595] on div "Mila Altaweel Sure, I can connect you to a sales person if you'd like? 2 days a…" at bounding box center [475, 586] width 508 height 33
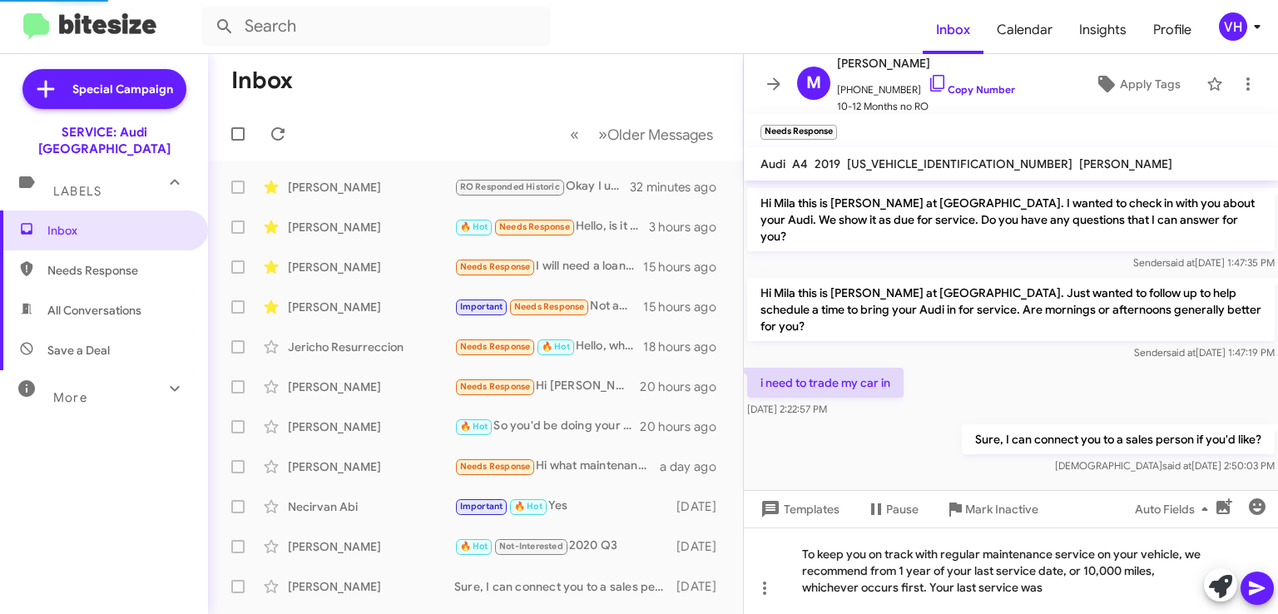
scroll to position [282, 0]
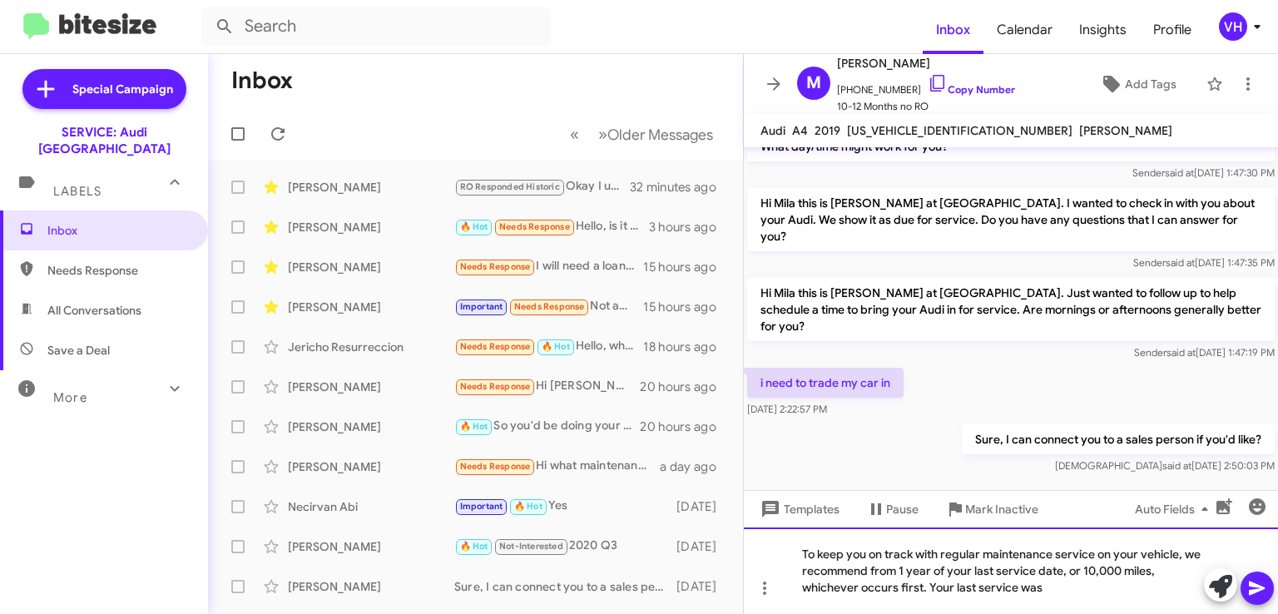
click at [1054, 593] on div "To keep you on track with regular maintenance service on your vehicle, we recom…" at bounding box center [1011, 571] width 534 height 87
click at [1055, 591] on div "To keep you on track with regular maintenance service on your vehicle, we recom…" at bounding box center [1011, 571] width 534 height 87
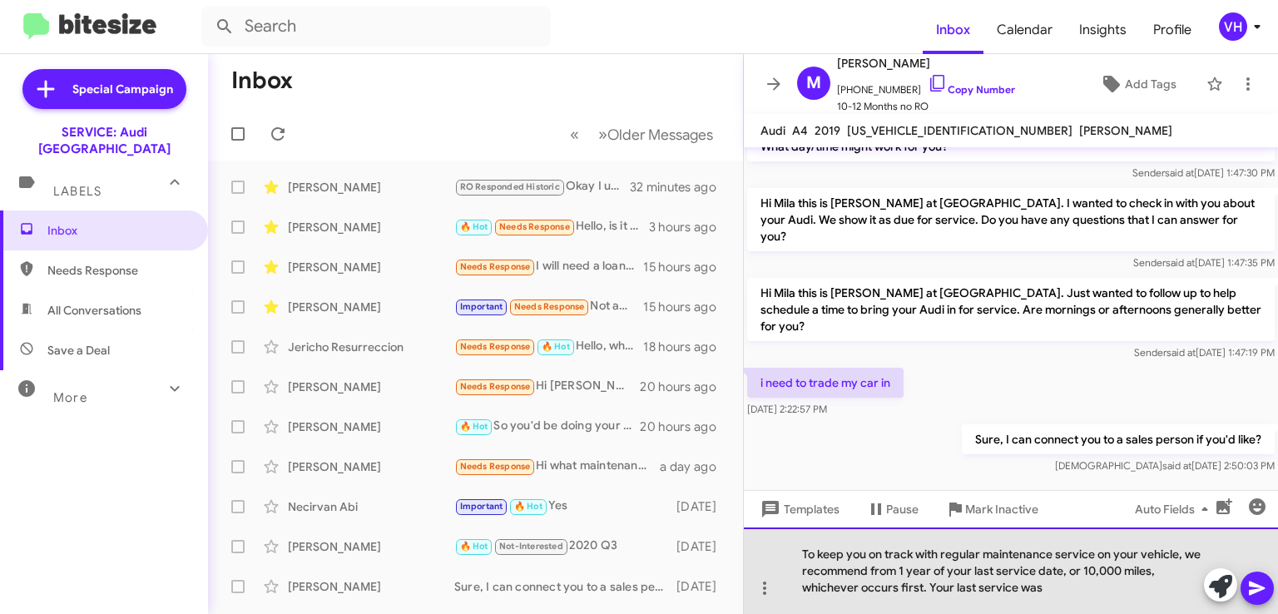
click at [1055, 591] on div "To keep you on track with regular maintenance service on your vehicle, we recom…" at bounding box center [1011, 571] width 534 height 87
drag, startPoint x: 1055, startPoint y: 591, endPoint x: 875, endPoint y: 602, distance: 180.1
click at [875, 602] on div "To keep you on track with regular maintenance service on your vehicle, we recom…" at bounding box center [1011, 571] width 534 height 87
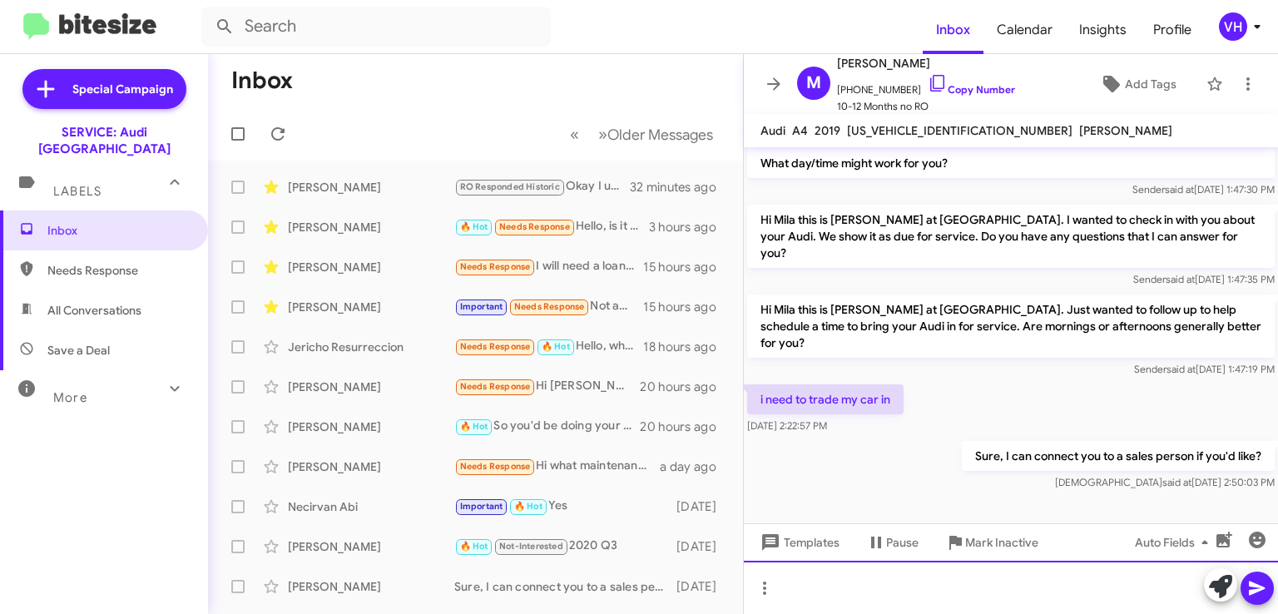
scroll to position [249, 0]
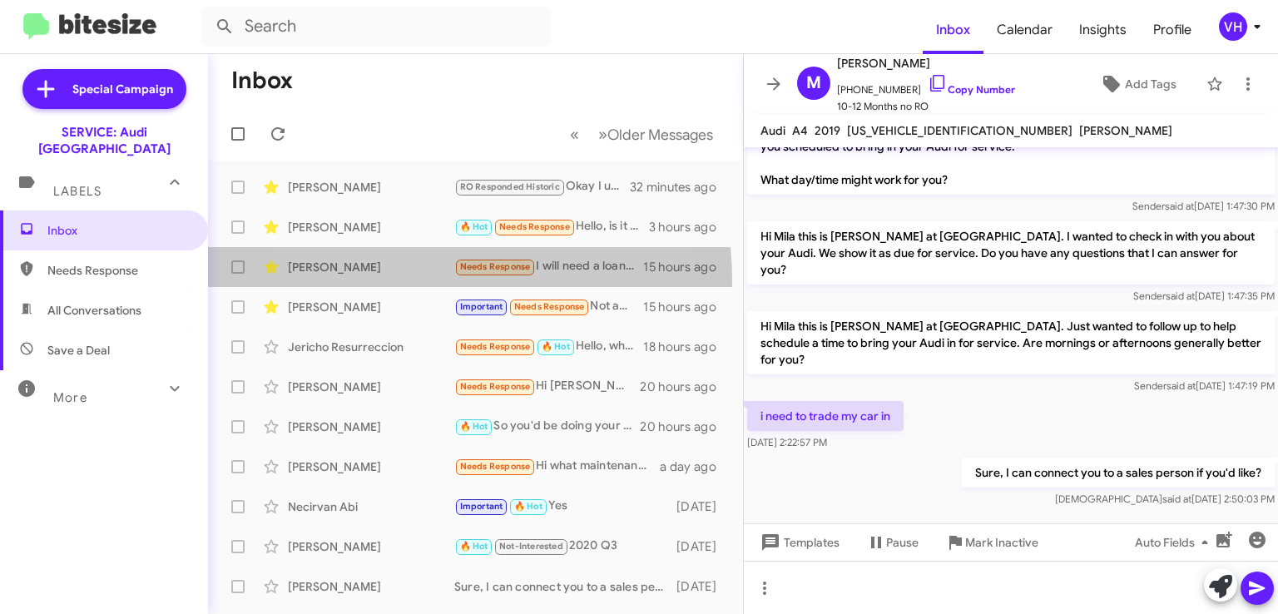
click at [396, 280] on div "Halimah Rasheed Needs Response I will need a loaner vehicle for the time my car…" at bounding box center [475, 266] width 508 height 33
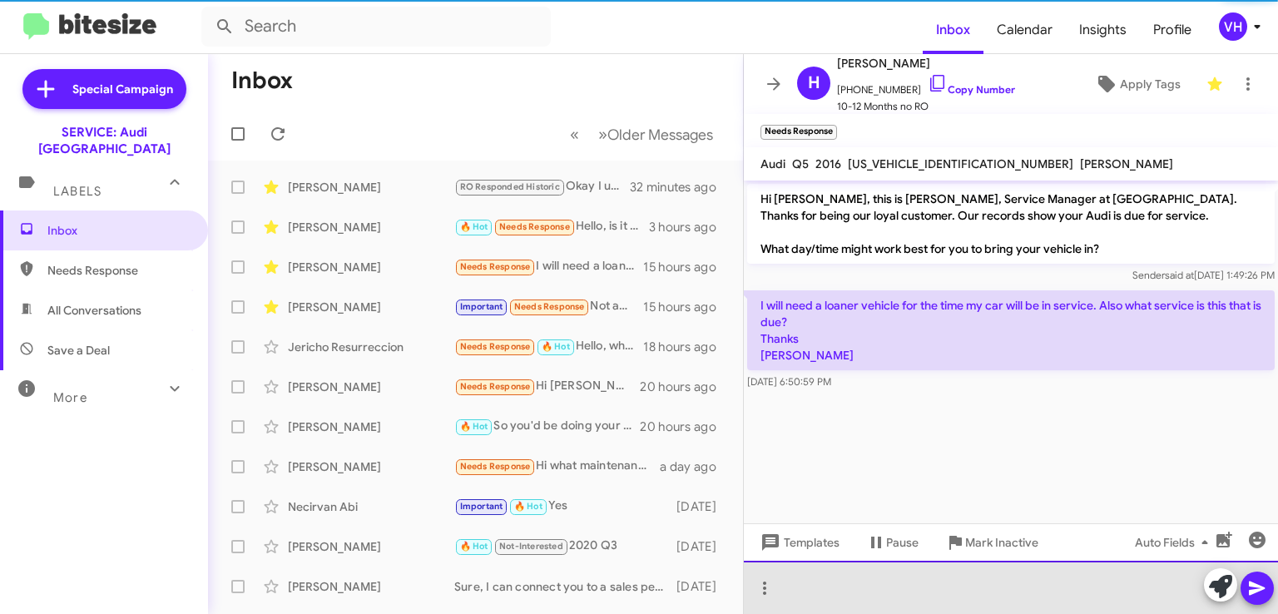
click at [1014, 588] on div at bounding box center [1011, 587] width 534 height 53
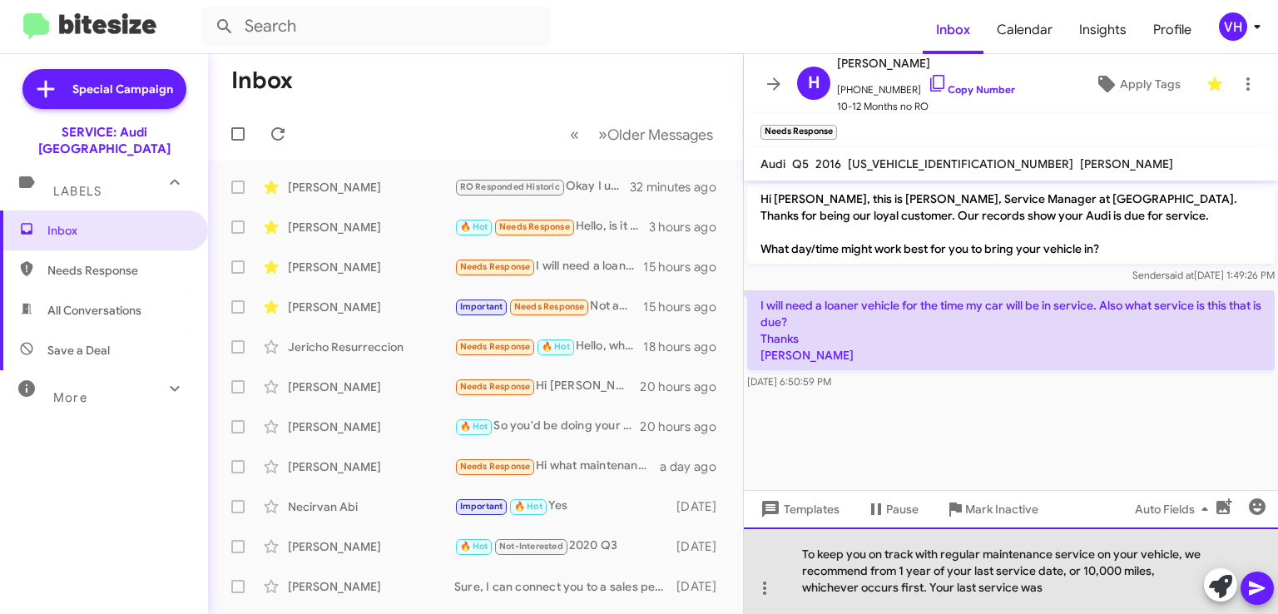
click at [1053, 587] on div "To keep you on track with regular maintenance service on your vehicle, we recom…" at bounding box center [1011, 571] width 534 height 87
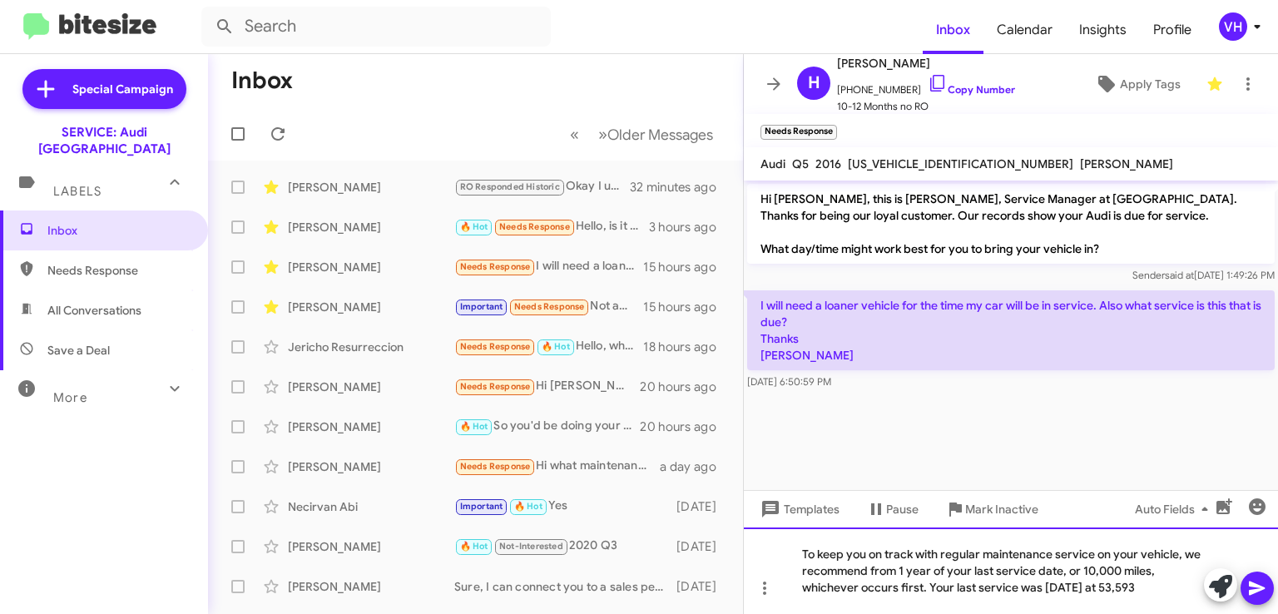
click at [1149, 590] on div "To keep you on track with regular maintenance service on your vehicle, we recom…" at bounding box center [1011, 571] width 534 height 87
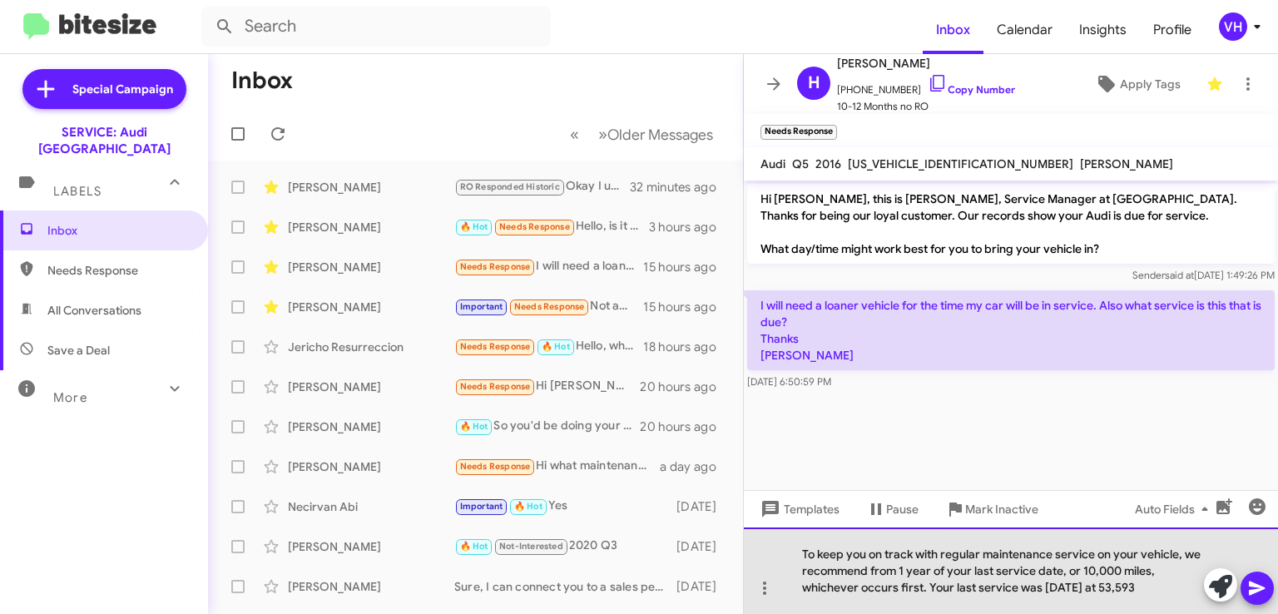
click at [1121, 588] on div "To keep you on track with regular maintenance service on your vehicle, we recom…" at bounding box center [1011, 571] width 534 height 87
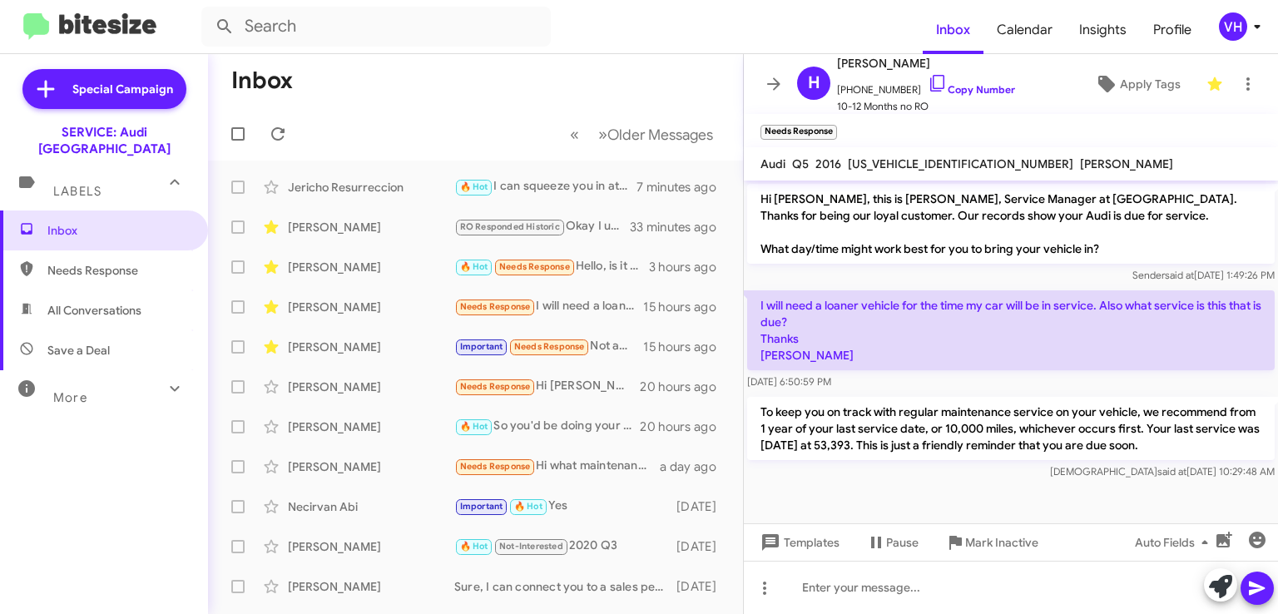
click at [365, 348] on div "[PERSON_NAME]" at bounding box center [371, 347] width 166 height 17
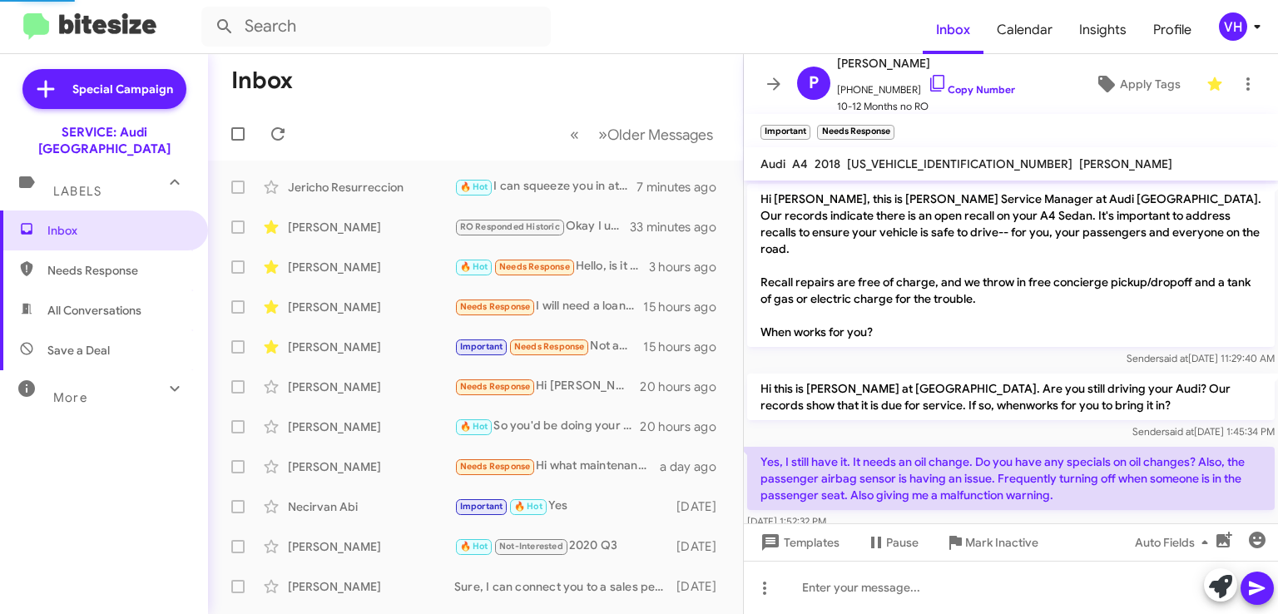
scroll to position [464, 0]
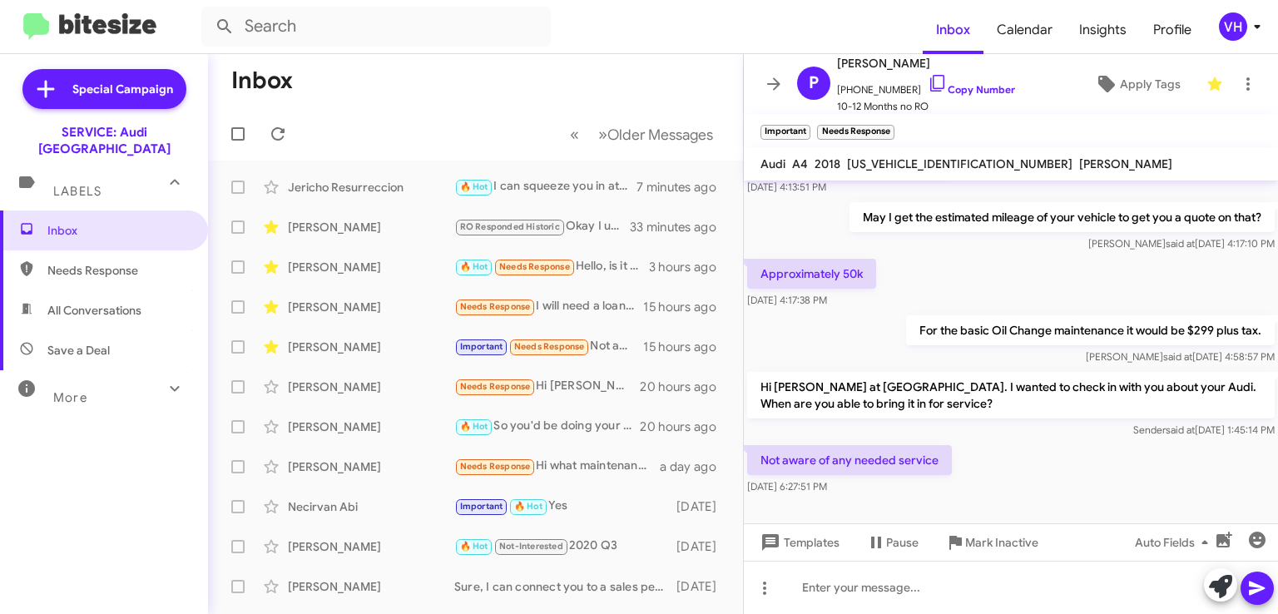
click at [959, 157] on span "WAULMAF45JA030363" at bounding box center [960, 163] width 226 height 15
copy span "WAULMAF45JA030363"
click at [1242, 319] on p "For the basic Oil Change maintenance it would be $299 plus tax." at bounding box center [1090, 330] width 369 height 30
click at [1226, 442] on div "Not aware of any needed service Sep 17, 2025, 6:27:51 PM" at bounding box center [1011, 470] width 534 height 57
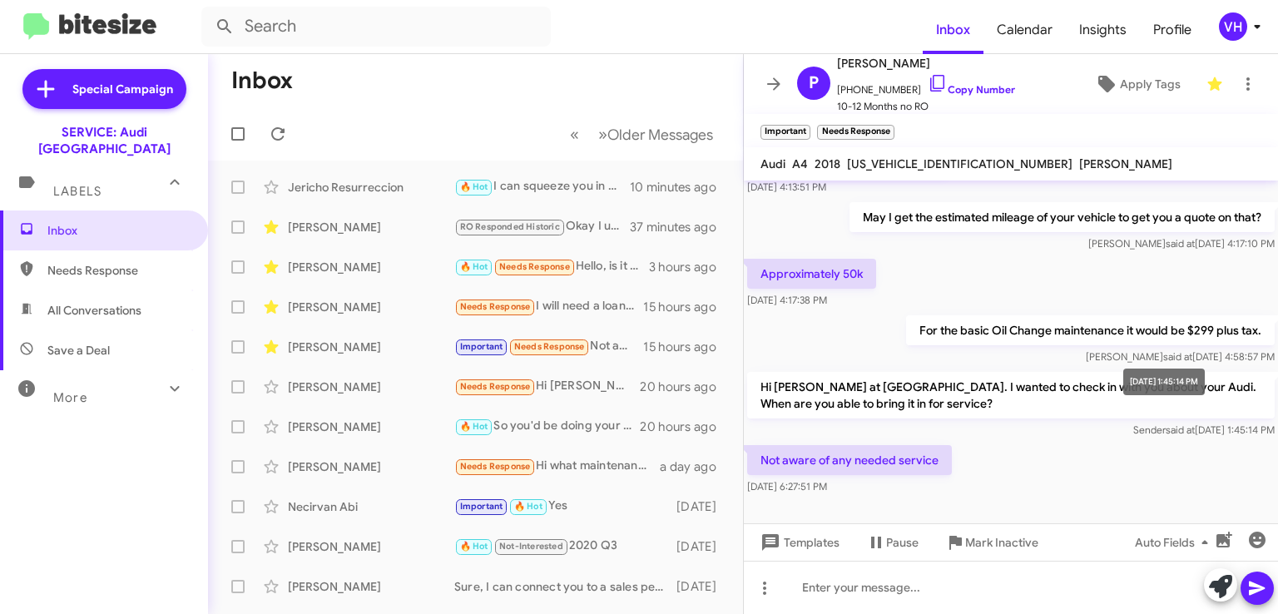
drag, startPoint x: 890, startPoint y: 439, endPoint x: 1163, endPoint y: 413, distance: 275.1
click at [1163, 412] on div "Hi Peter, this is Alan Ng Service Manager at Audi Oakland. Our records indicate…" at bounding box center [1011, 107] width 534 height 782
click at [1159, 424] on span "Sender said at Sep 17, 2025, 1:45:14 PM" at bounding box center [1203, 430] width 141 height 12
click at [956, 164] on span "WAULMAF45JA030363" at bounding box center [960, 163] width 226 height 15
click at [959, 162] on span "WAULMAF45JA030363" at bounding box center [960, 163] width 226 height 15
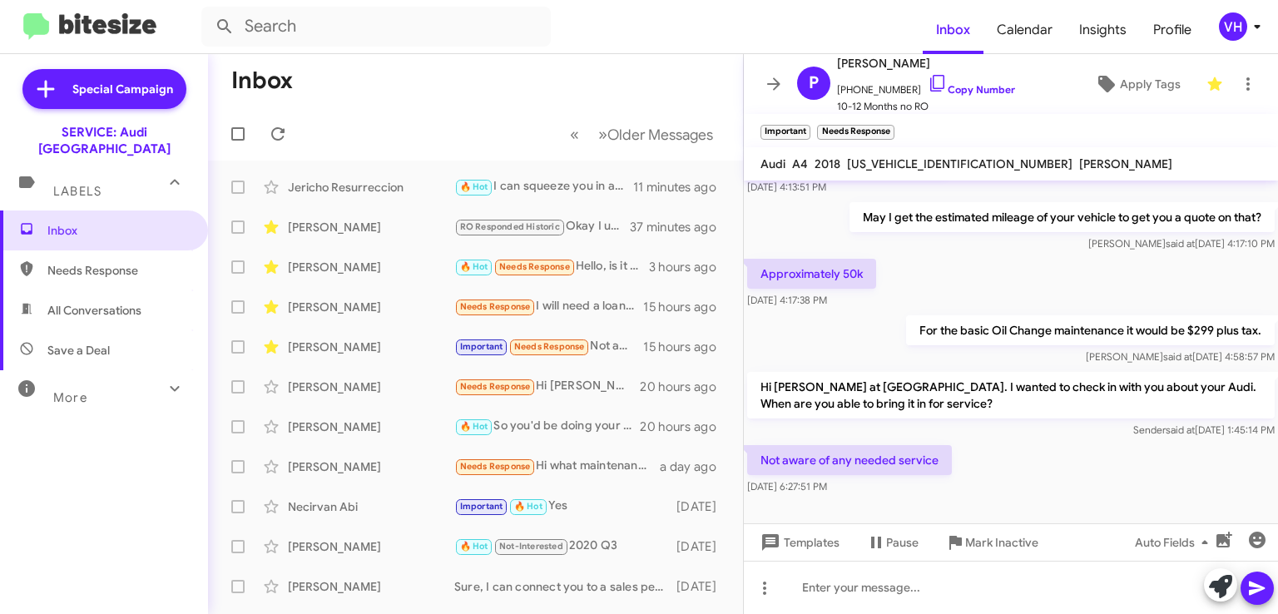
click at [959, 162] on span "WAULMAF45JA030363" at bounding box center [960, 163] width 226 height 15
copy span "WAULMAF45JA030363"
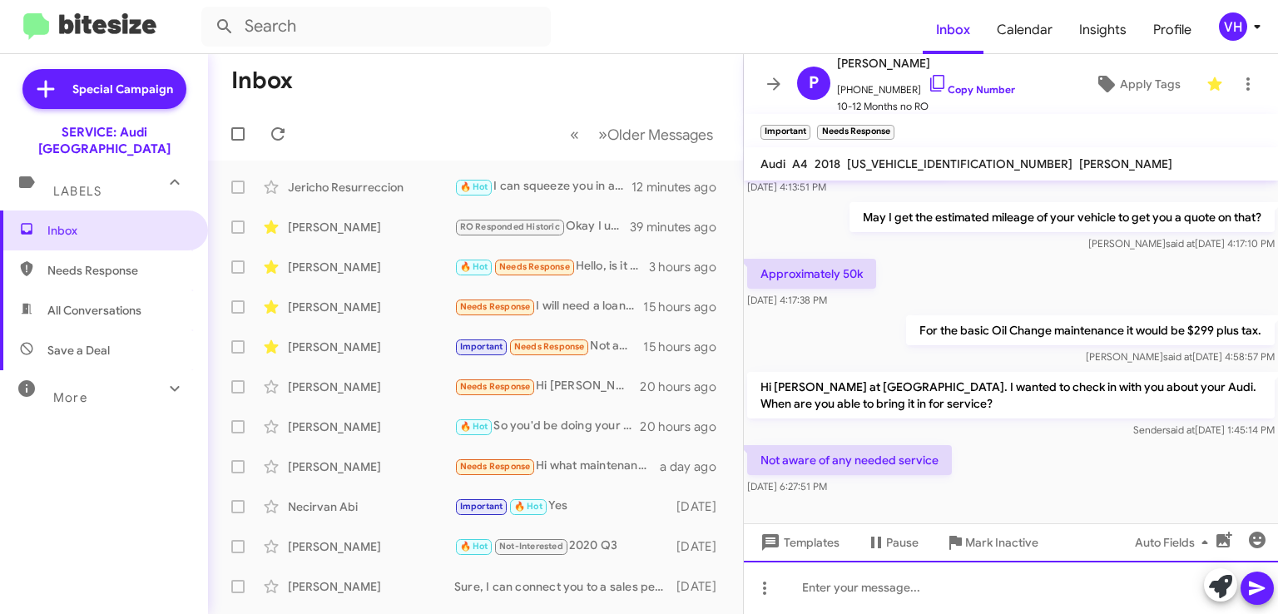
click at [839, 585] on div at bounding box center [1011, 587] width 534 height 53
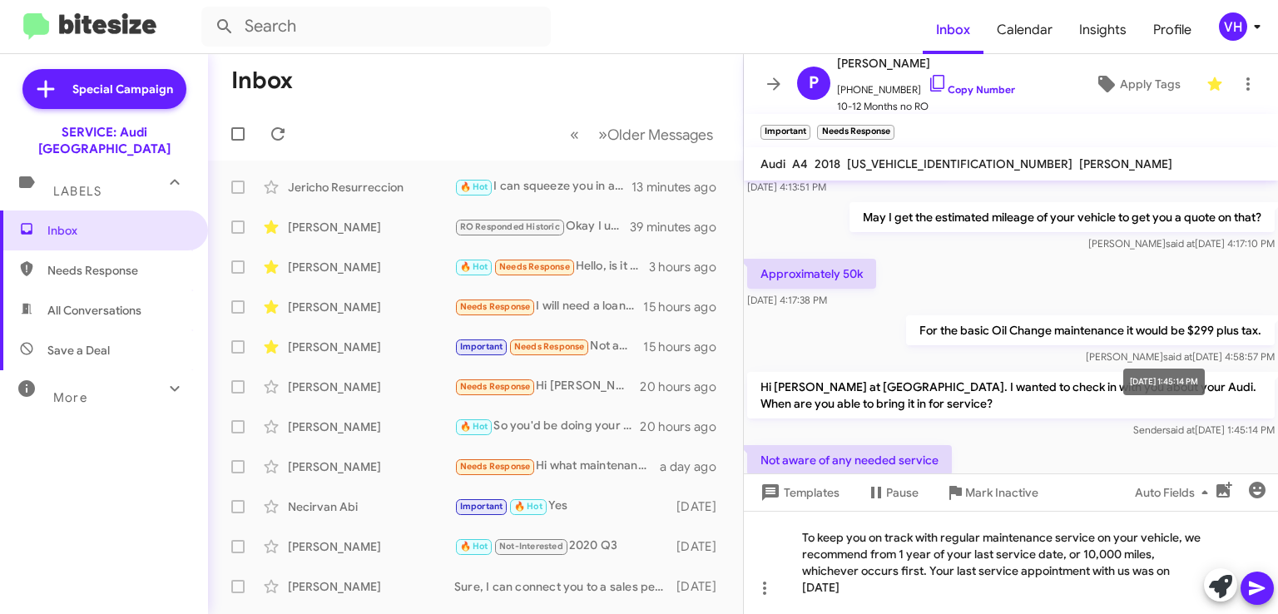
click at [1121, 401] on mat-tooltip-component "Sep 17, 2025, 1:45:14 PM" at bounding box center [1164, 382] width 105 height 50
click at [940, 163] on span "WAULMAF45JA030363" at bounding box center [960, 163] width 226 height 15
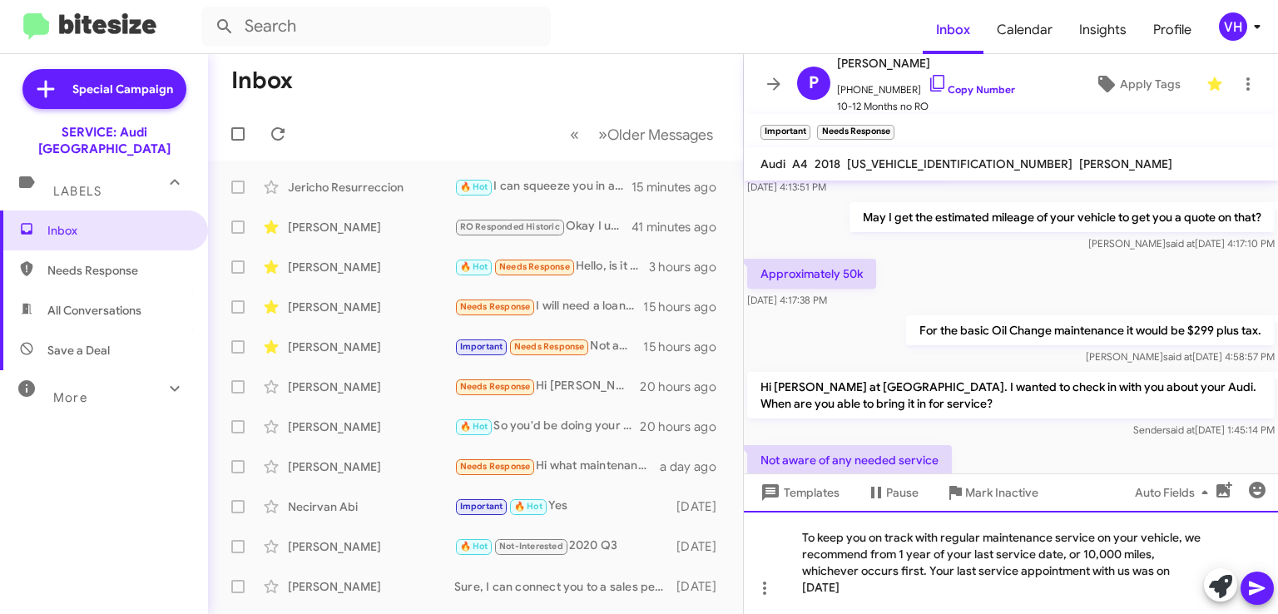
click at [913, 590] on div "To keep you on track with regular maintenance service on your vehicle, we recom…" at bounding box center [1011, 562] width 534 height 103
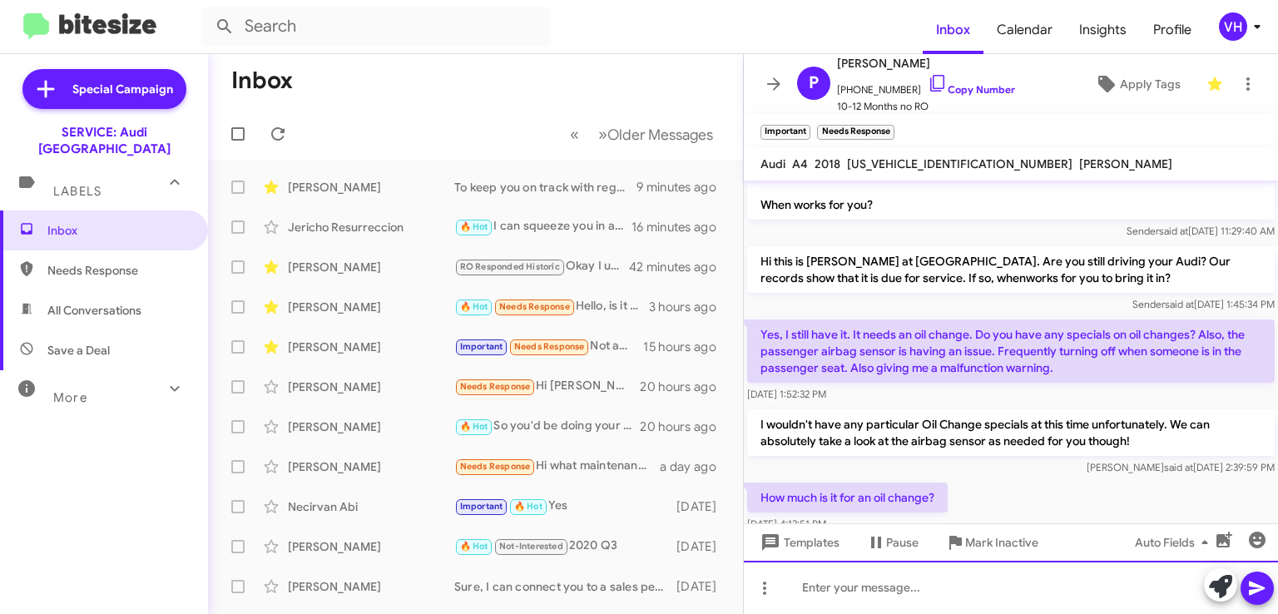
scroll to position [0, 0]
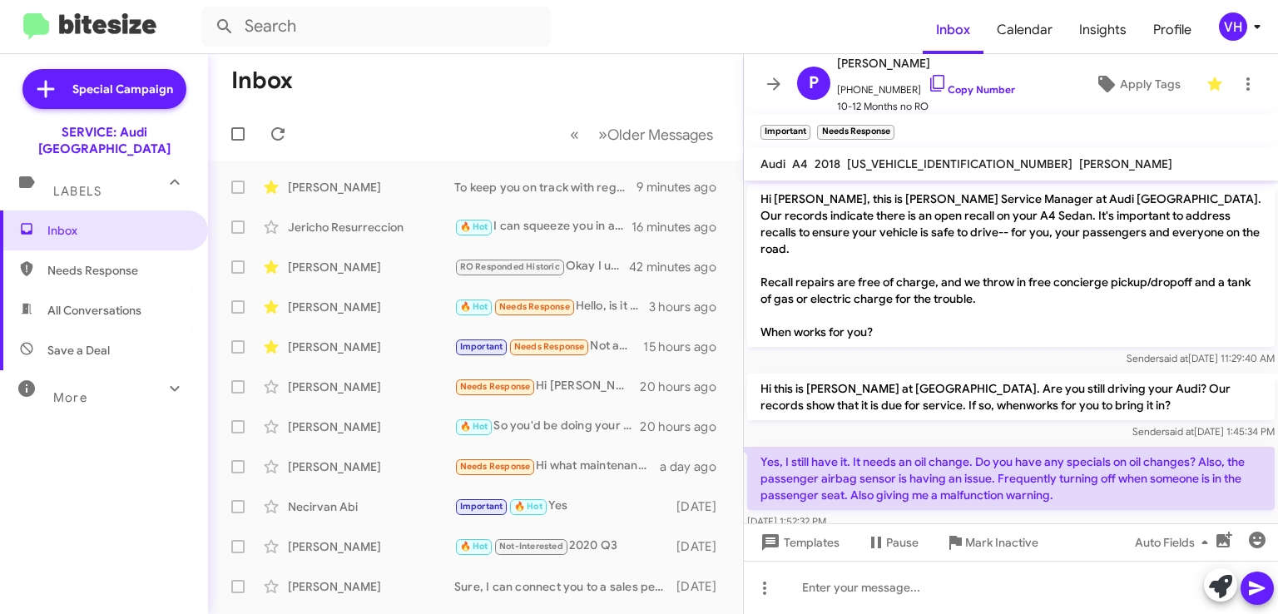
drag, startPoint x: 858, startPoint y: 242, endPoint x: 918, endPoint y: 313, distance: 92.7
click at [918, 313] on p "Hi Peter, this is Alan Ng Service Manager at Audi Oakland. Our records indicate…" at bounding box center [1011, 265] width 528 height 163
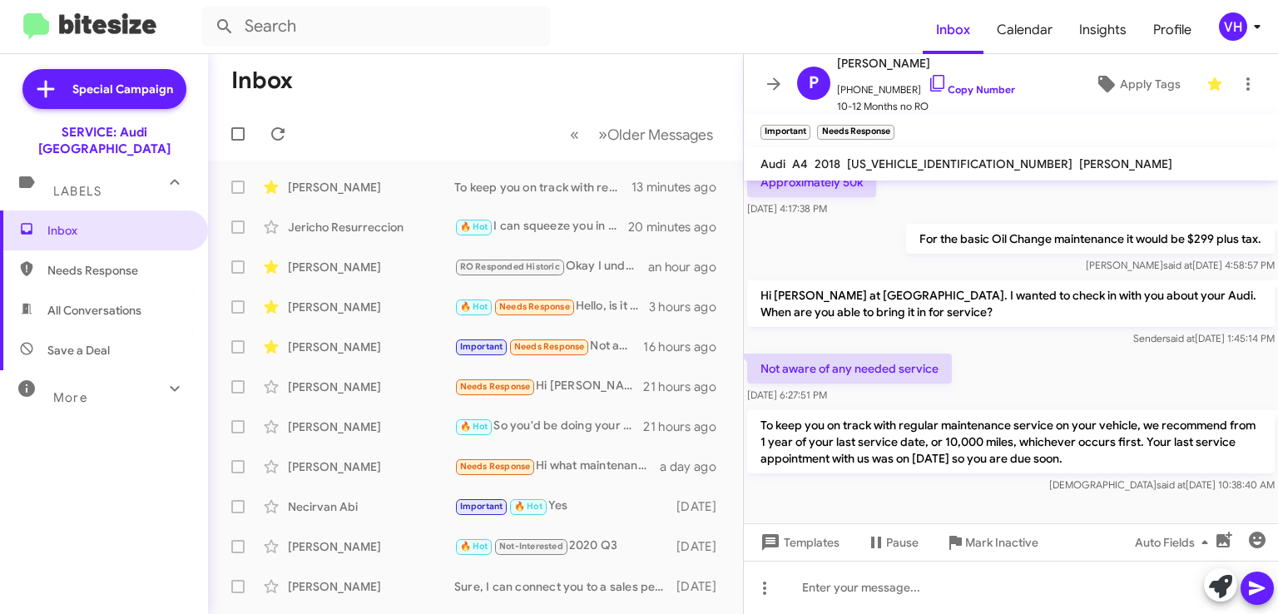
scroll to position [558, 0]
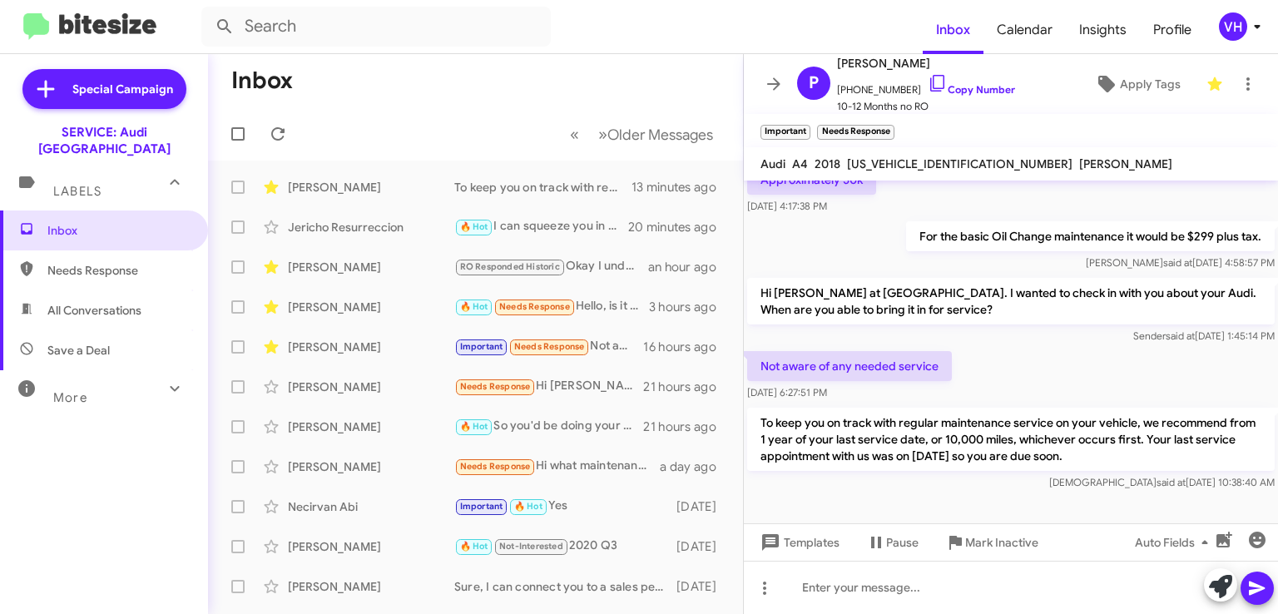
click at [356, 434] on div "[PERSON_NAME]" at bounding box center [371, 427] width 166 height 17
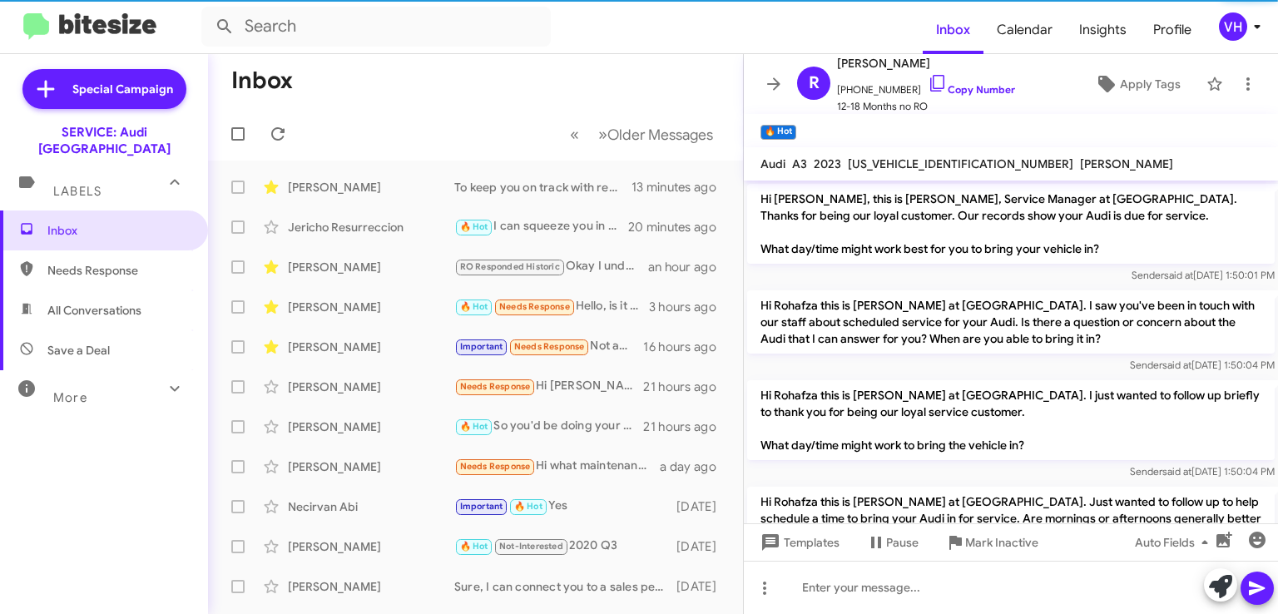
click at [360, 394] on div "[PERSON_NAME]" at bounding box center [371, 387] width 166 height 17
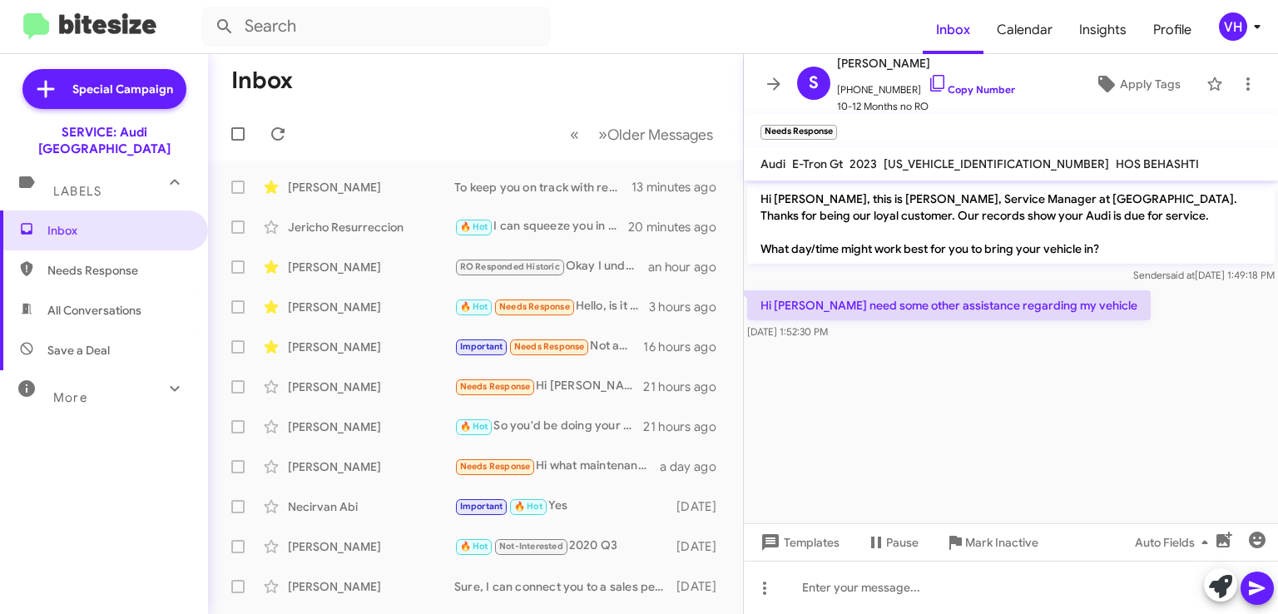
click at [337, 351] on div "[PERSON_NAME]" at bounding box center [371, 347] width 166 height 17
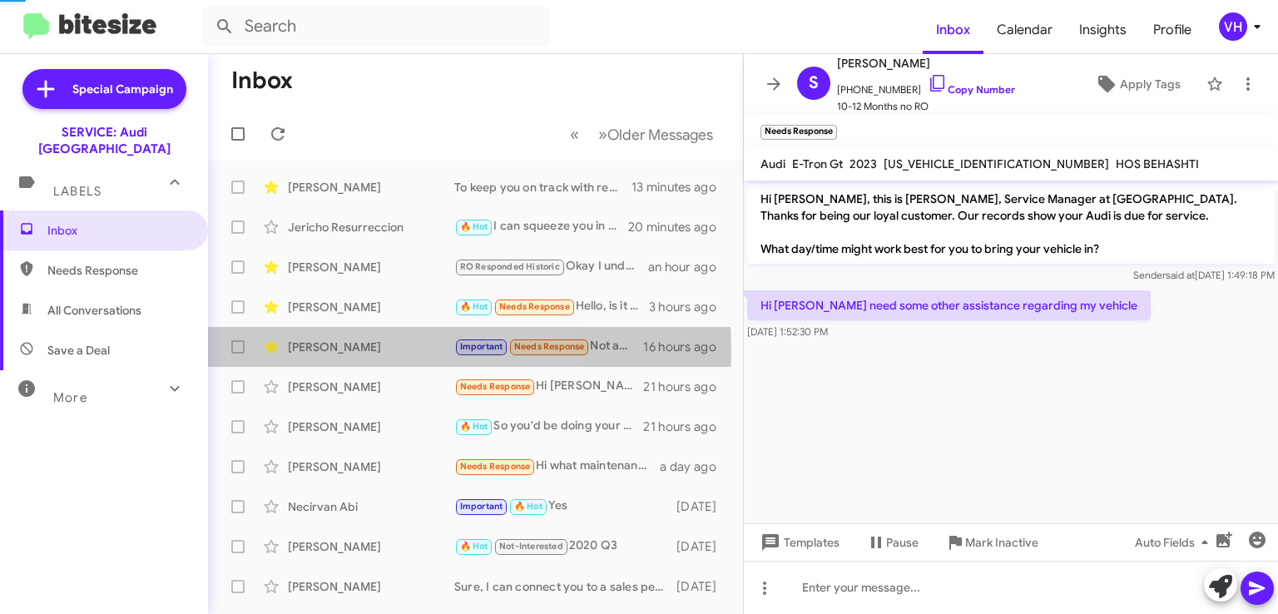
scroll to position [558, 0]
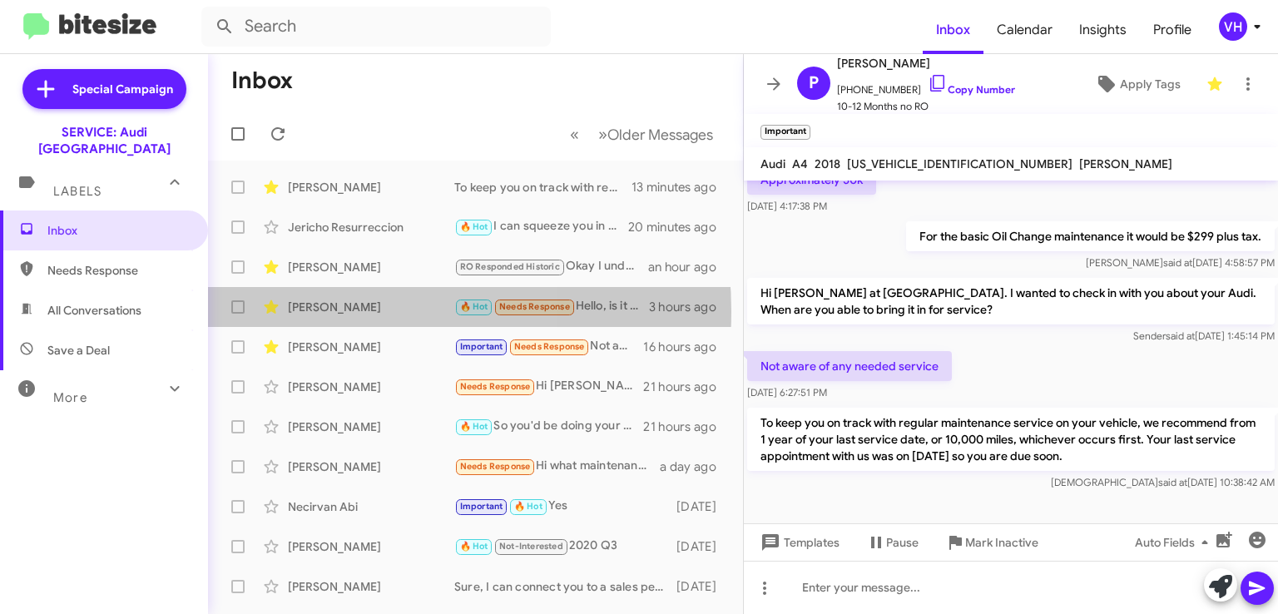
click at [327, 311] on div "[PERSON_NAME]" at bounding box center [371, 307] width 166 height 17
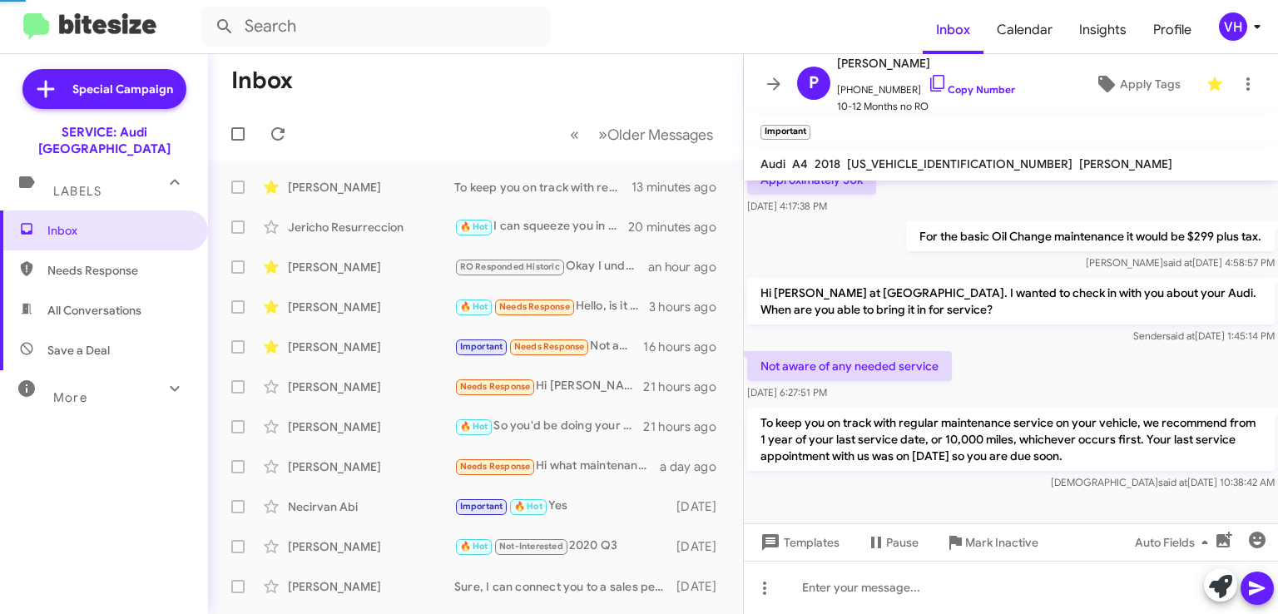
scroll to position [431, 0]
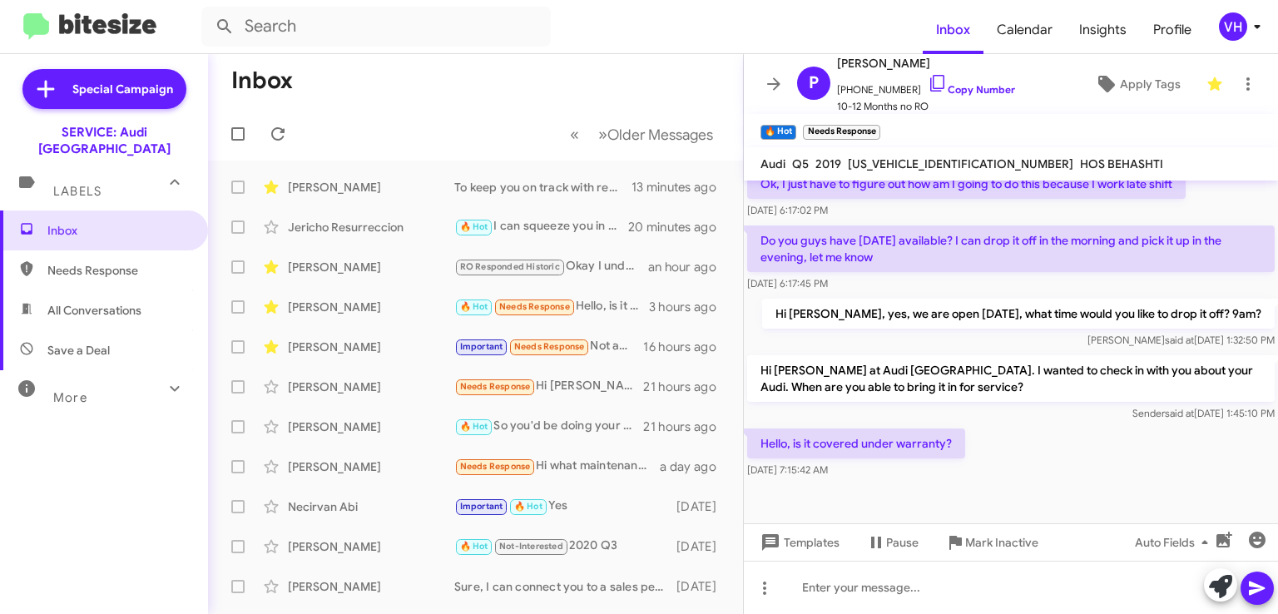
click at [917, 164] on span "[US_VEHICLE_IDENTIFICATION_NUMBER]" at bounding box center [961, 163] width 226 height 15
click at [1205, 442] on div "Hello, is it covered under warranty? Sep 18, 2025, 7:15:42 AM" at bounding box center [1011, 453] width 534 height 57
drag, startPoint x: 955, startPoint y: 456, endPoint x: 832, endPoint y: 467, distance: 123.6
click at [832, 465] on div "Hello, is it covered under warranty? Sep 18, 2025, 7:15:42 AM" at bounding box center [856, 454] width 218 height 50
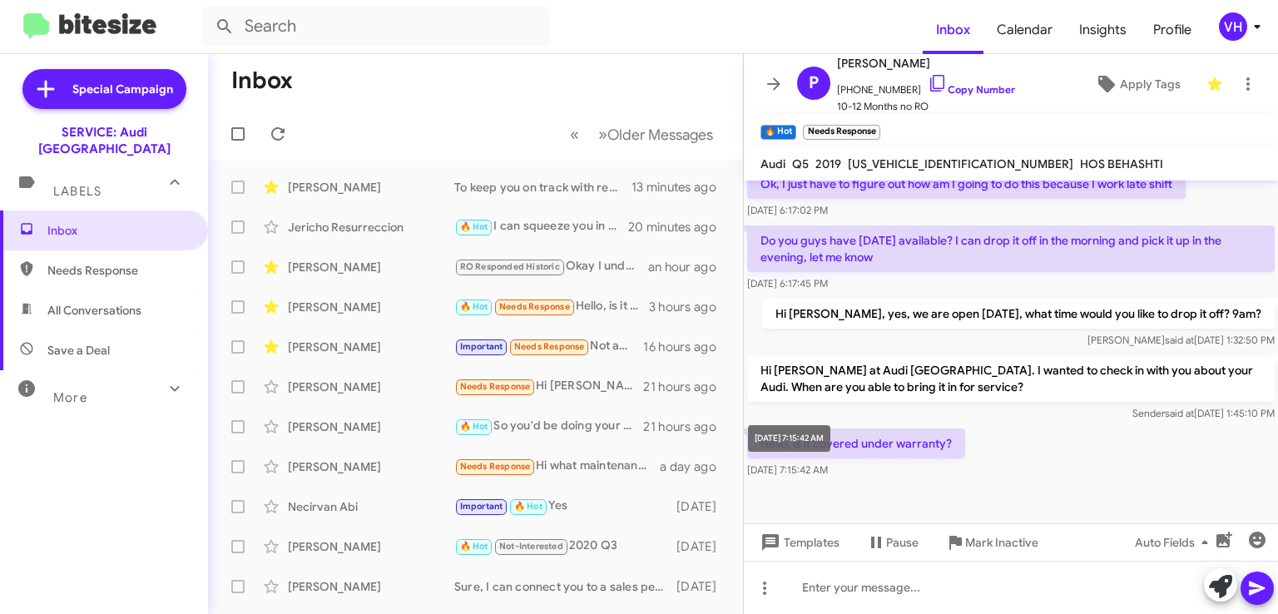
click at [828, 467] on span "[DATE] 7:15:42 AM" at bounding box center [787, 470] width 81 height 12
click at [1240, 411] on span "Sender said at Sep 17, 2025, 1:45:10 PM" at bounding box center [1204, 413] width 142 height 12
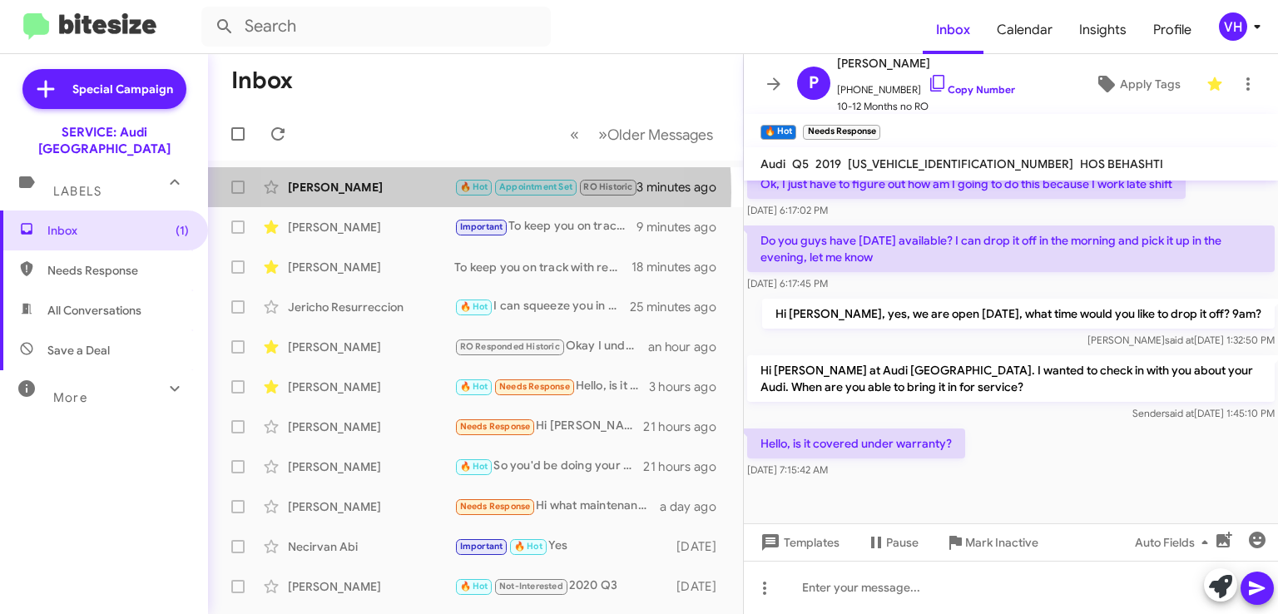
click at [390, 192] on div "Monica Poindexter" at bounding box center [371, 187] width 166 height 17
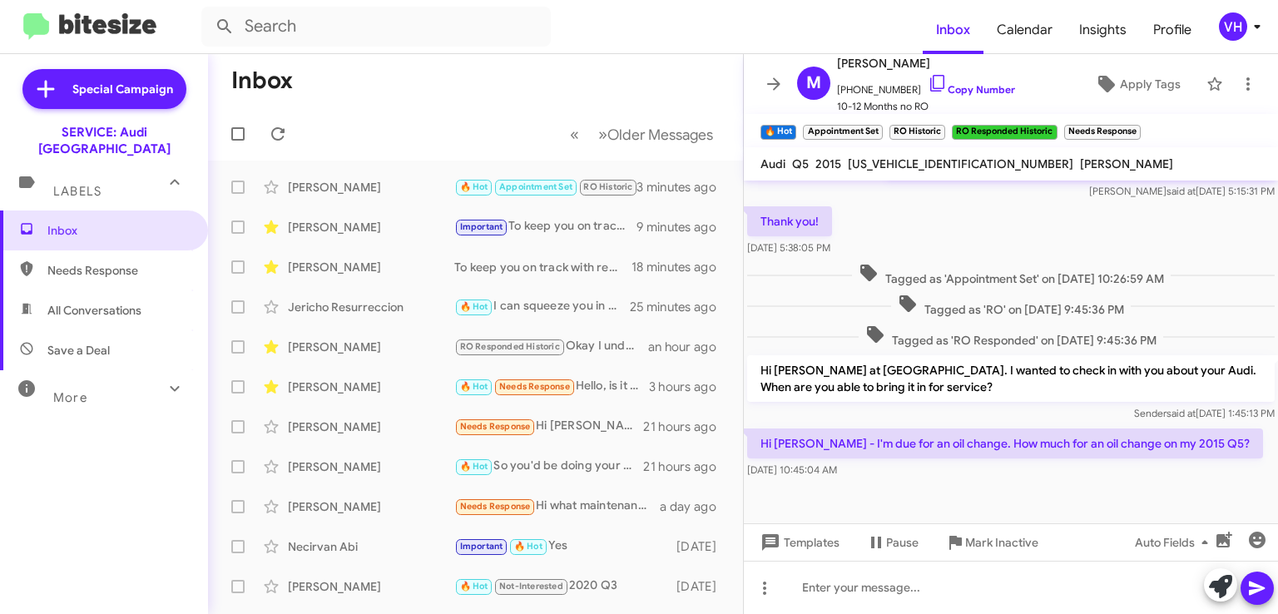
scroll to position [493, 0]
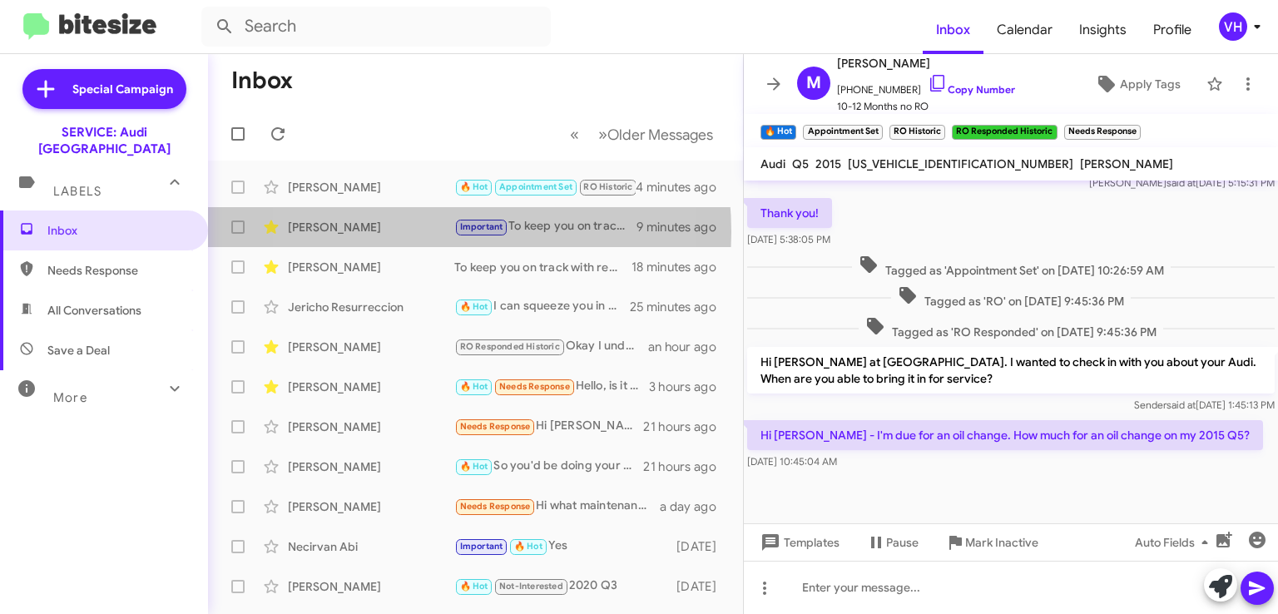
click at [396, 232] on div "[PERSON_NAME]" at bounding box center [371, 227] width 166 height 17
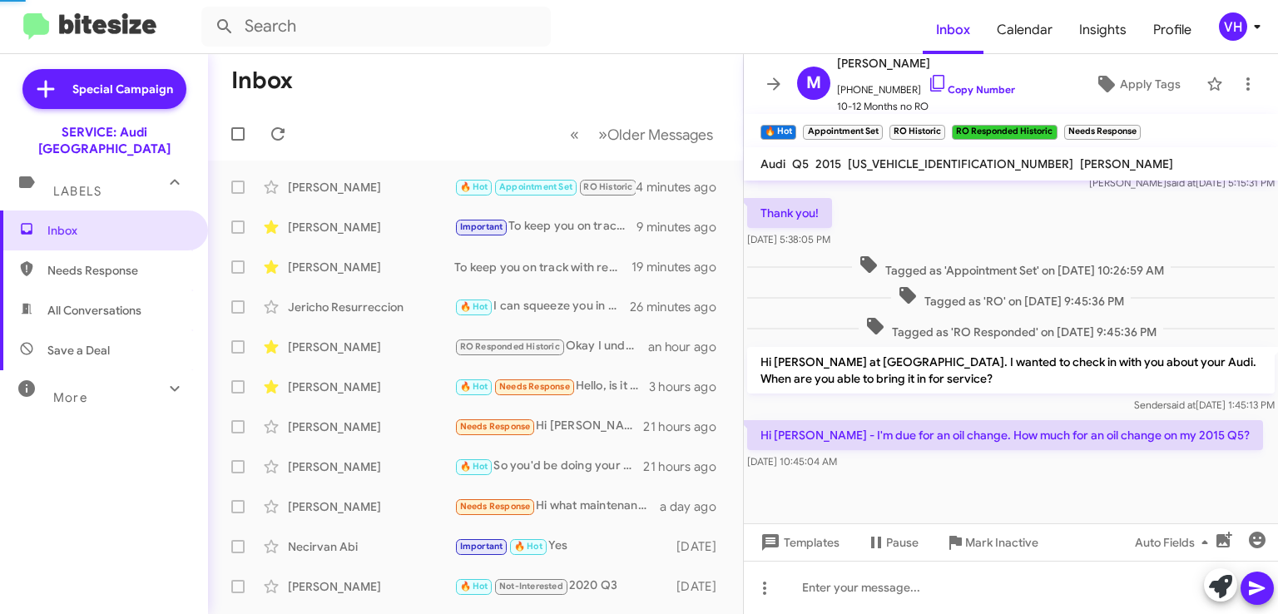
scroll to position [558, 0]
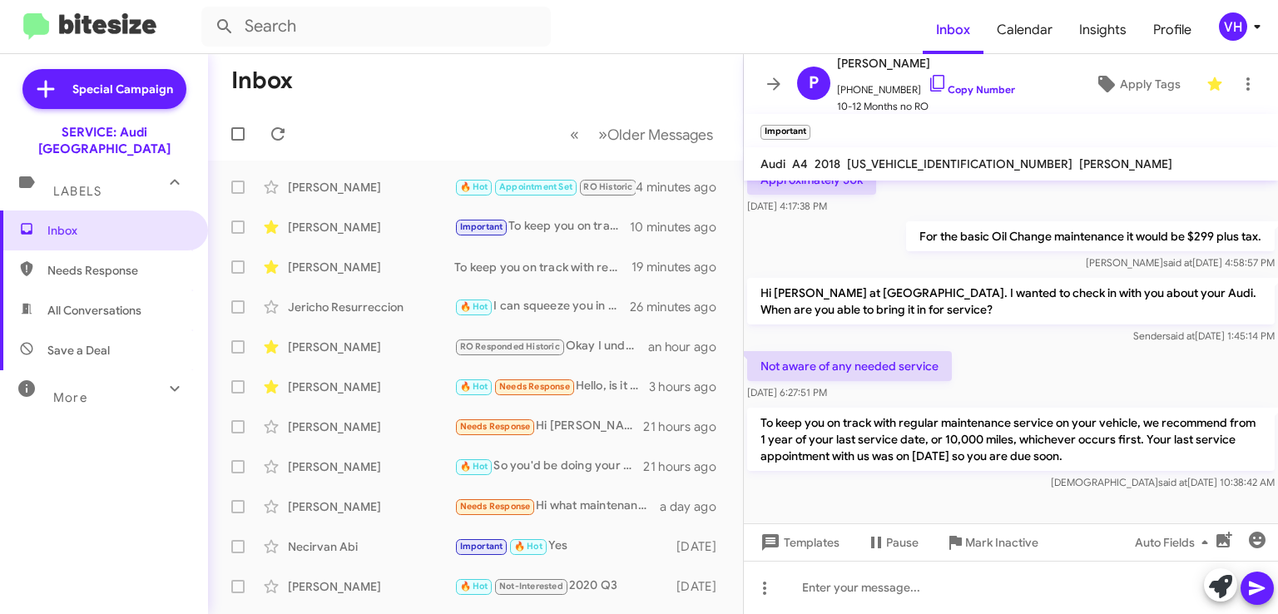
click at [396, 375] on div "Pranesh Sharma 🔥 Hot Needs Response Hello, is it covered under warranty? 3 hour…" at bounding box center [475, 386] width 508 height 33
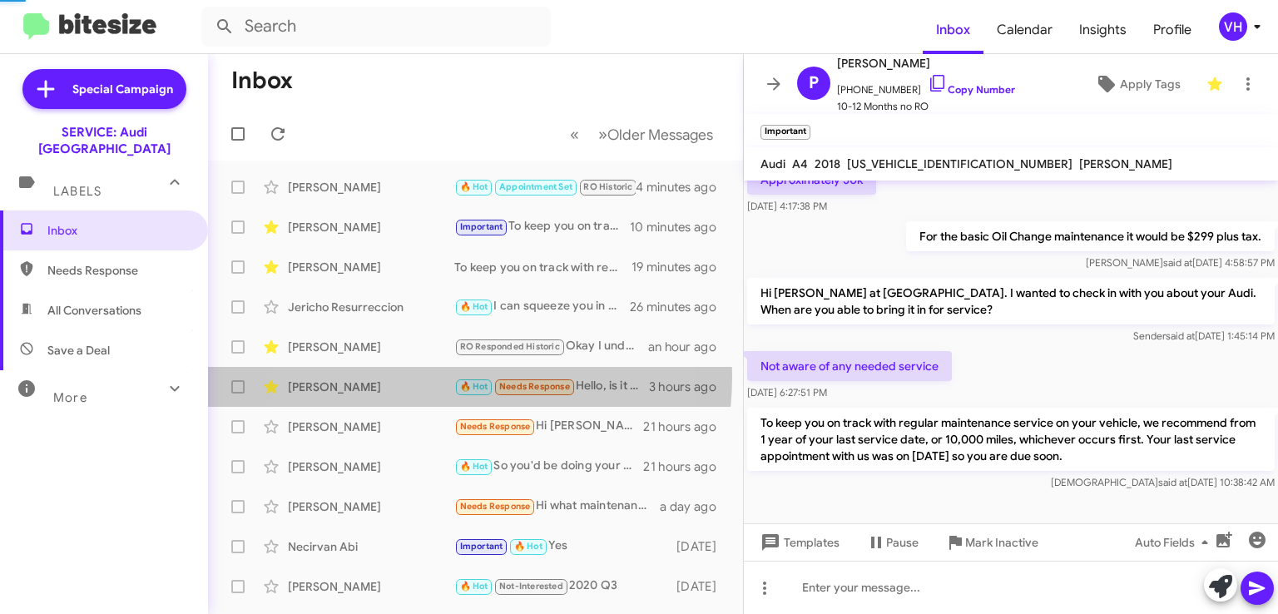
scroll to position [431, 0]
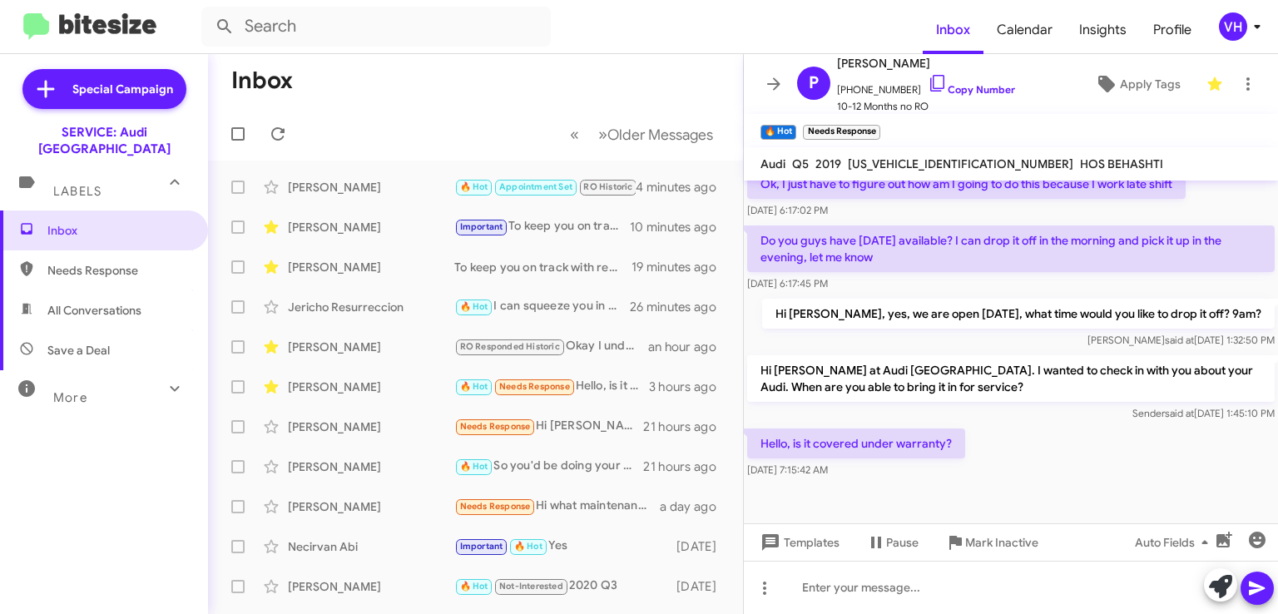
click at [929, 163] on span "[US_VEHICLE_IDENTIFICATION_NUMBER]" at bounding box center [961, 163] width 226 height 15
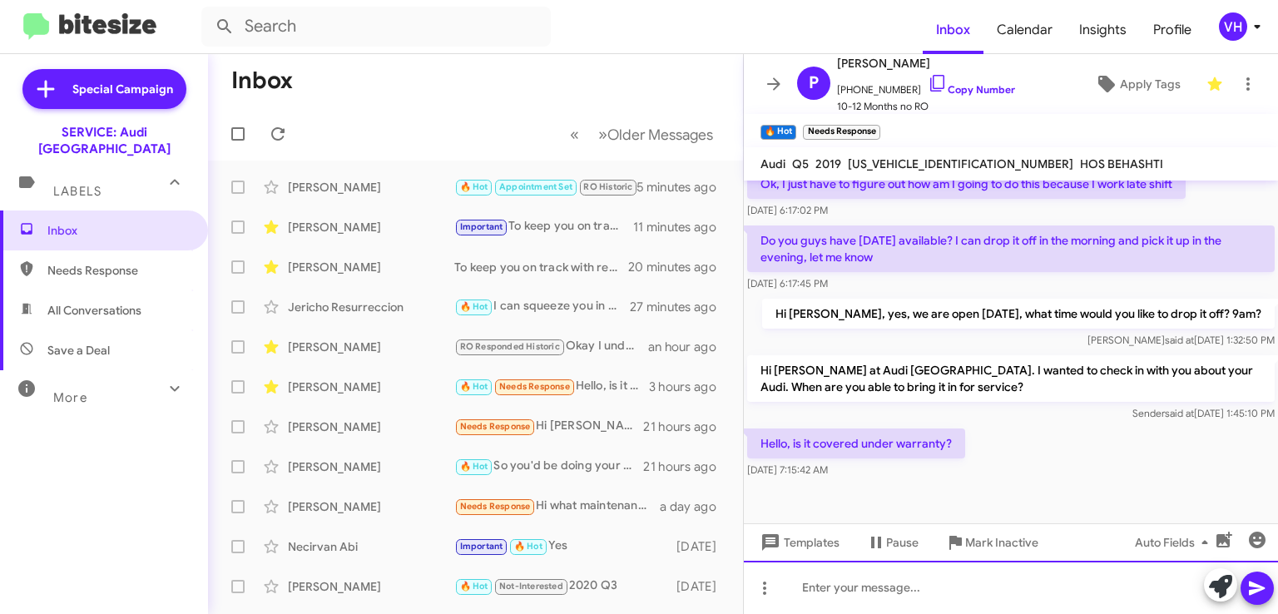
click at [842, 586] on div at bounding box center [1011, 587] width 534 height 53
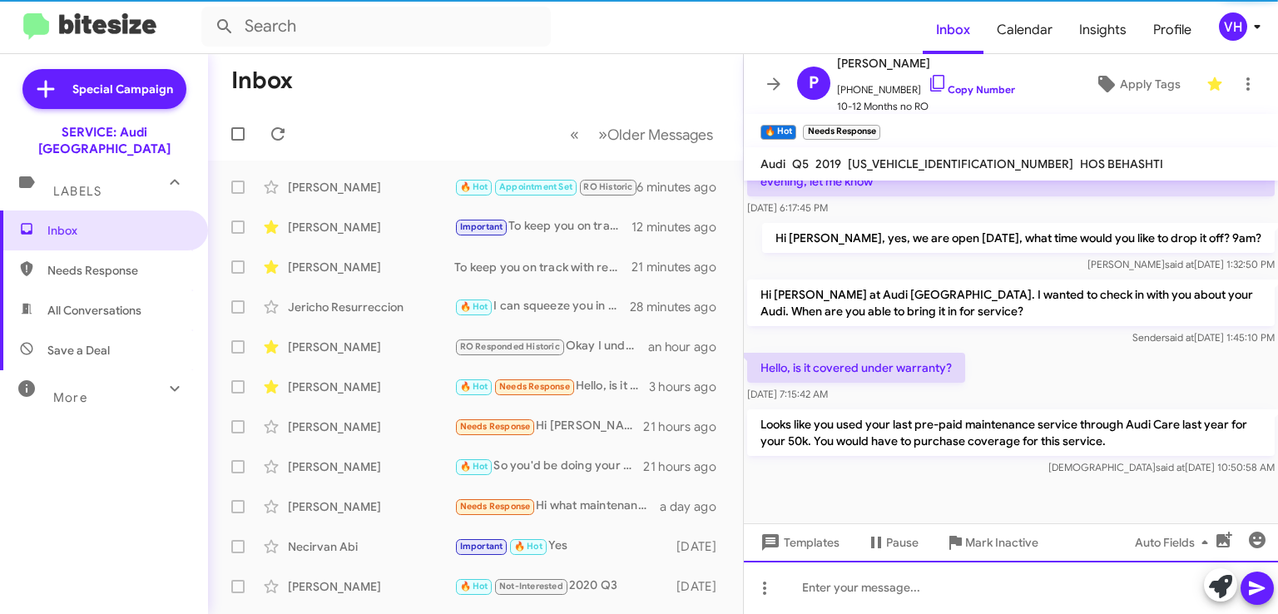
scroll to position [508, 0]
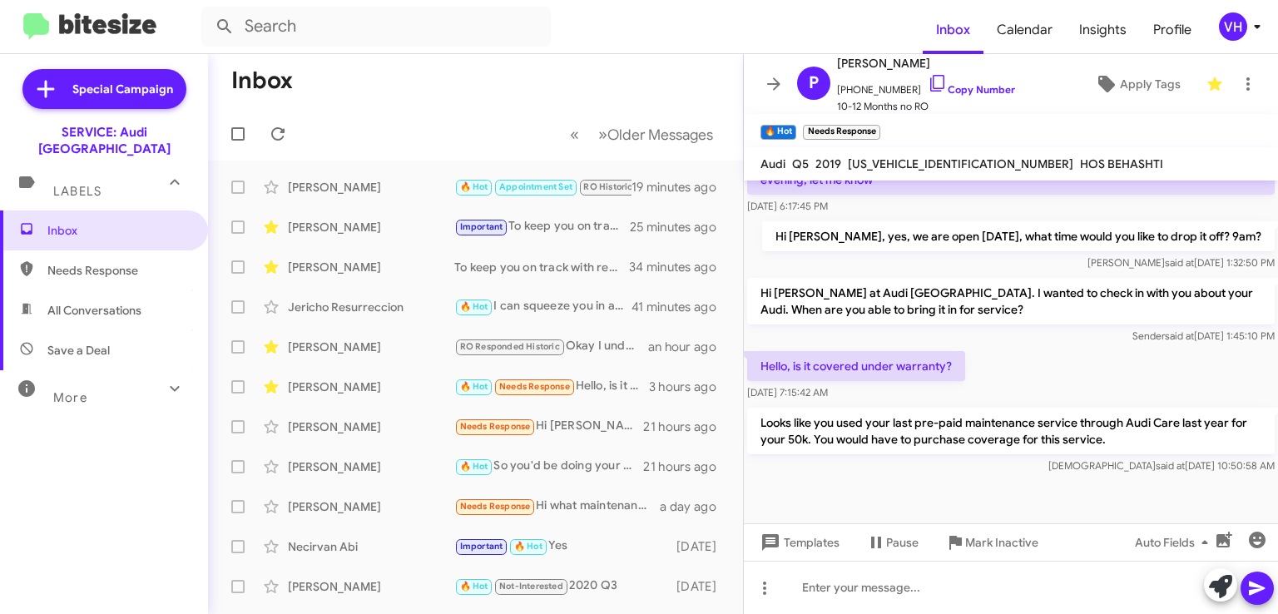
click at [1221, 374] on div "Hello, is it covered under warranty? Sep 18, 2025, 7:15:42 AM" at bounding box center [1011, 376] width 534 height 57
